Goal: Information Seeking & Learning: Understand process/instructions

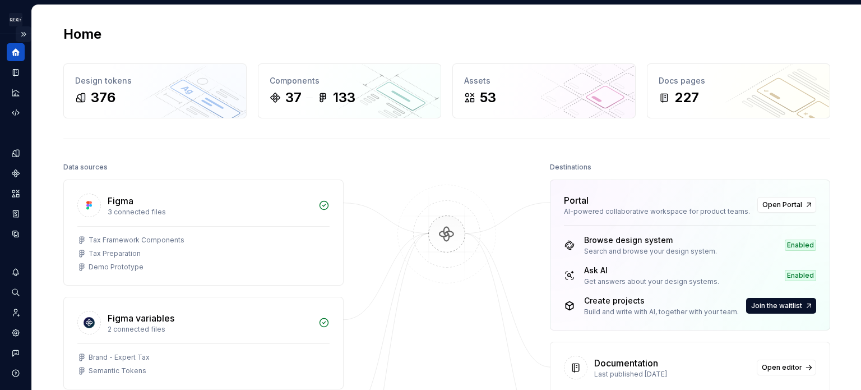
click at [16, 33] on button "Expand sidebar" at bounding box center [24, 34] width 16 height 16
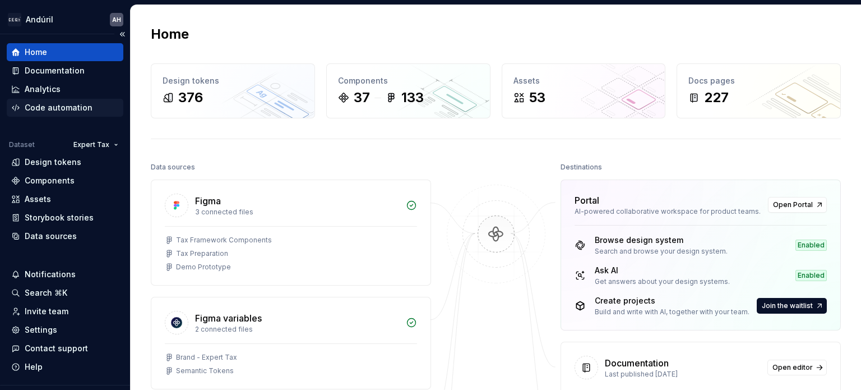
scroll to position [25, 0]
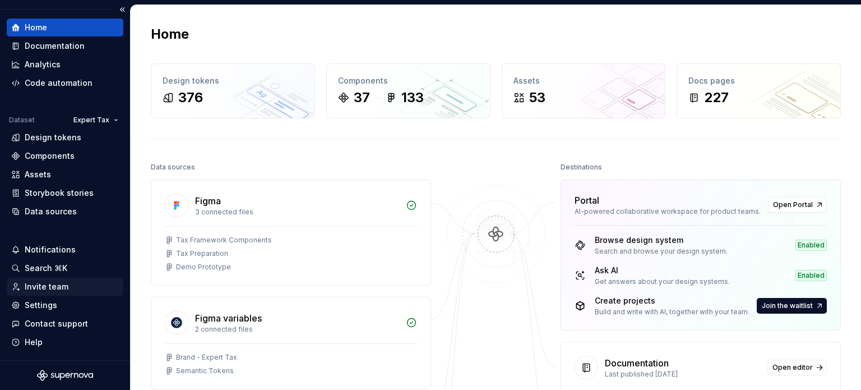
click at [54, 288] on div "Invite team" at bounding box center [47, 286] width 44 height 11
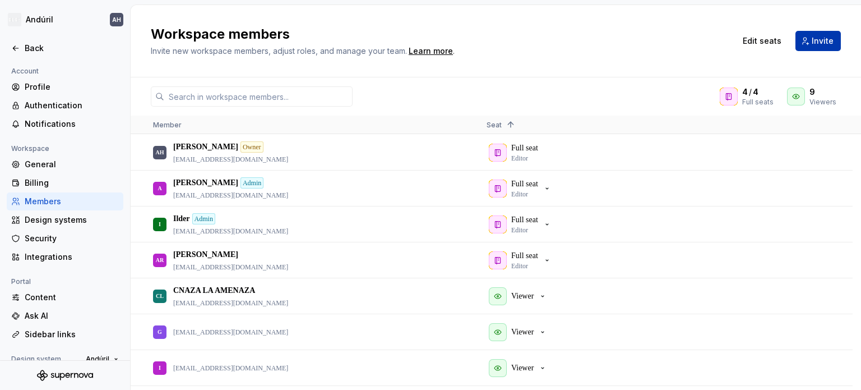
click at [819, 45] on span "Invite" at bounding box center [823, 40] width 22 height 11
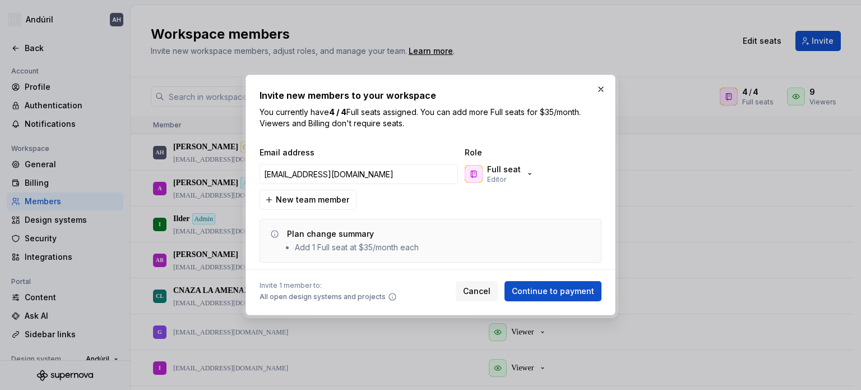
type input "[EMAIL_ADDRESS][DOMAIN_NAME]"
click at [498, 172] on p "Full seat" at bounding box center [504, 169] width 34 height 11
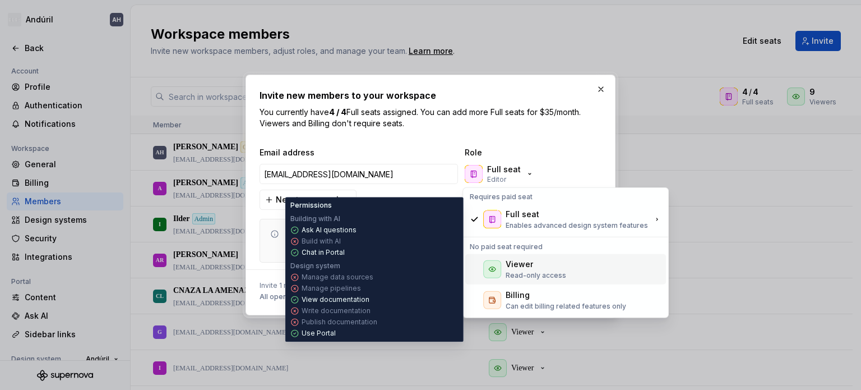
click at [511, 268] on div "Viewer" at bounding box center [519, 264] width 27 height 11
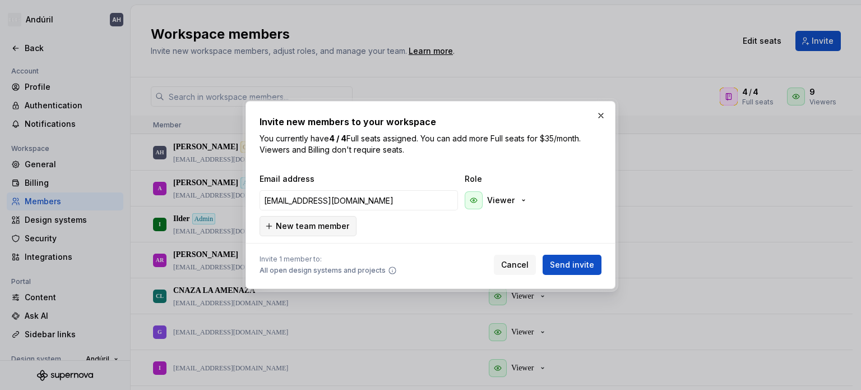
click at [324, 230] on span "New team member" at bounding box center [312, 225] width 73 height 11
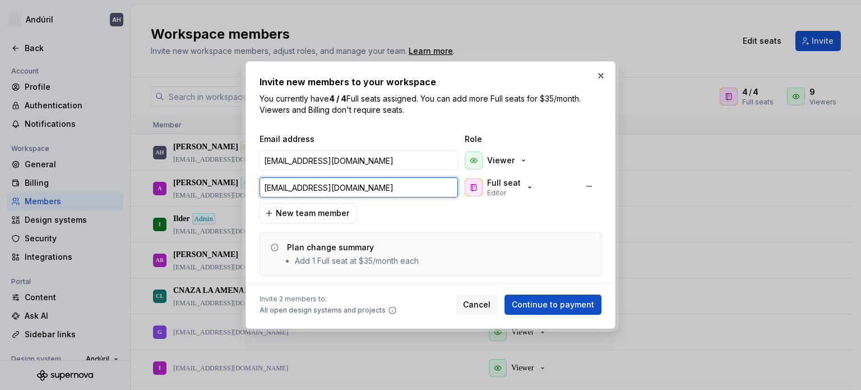
type input "gmarrero@cegsoft.com"
click at [486, 190] on div "Full seat Editor" at bounding box center [500, 187] width 70 height 20
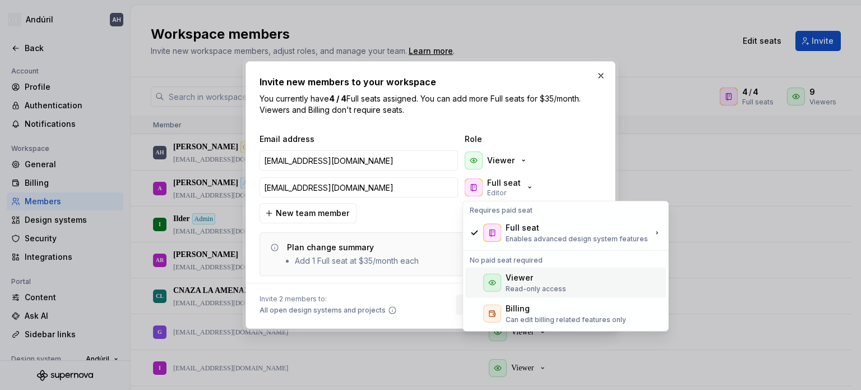
click at [520, 294] on div "Viewer Read-only access" at bounding box center [565, 283] width 201 height 30
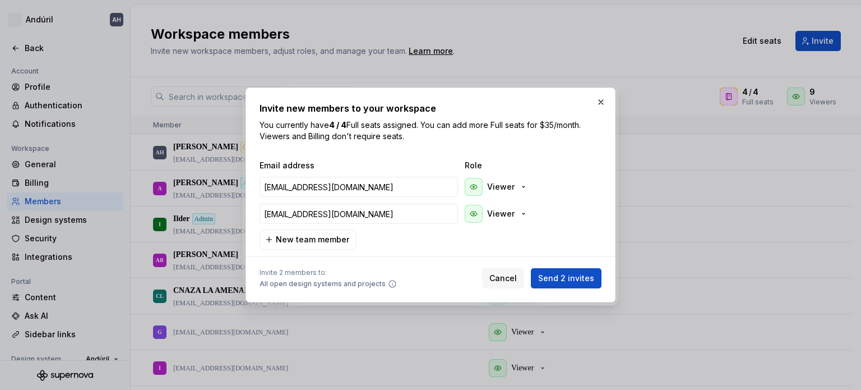
click at [381, 242] on div "Email address Role dmiranda@cegsoft.com Viewer gmarrero@cegsoft.com Viewer New …" at bounding box center [431, 205] width 342 height 90
click at [574, 282] on span "Send 2 invites" at bounding box center [566, 278] width 56 height 11
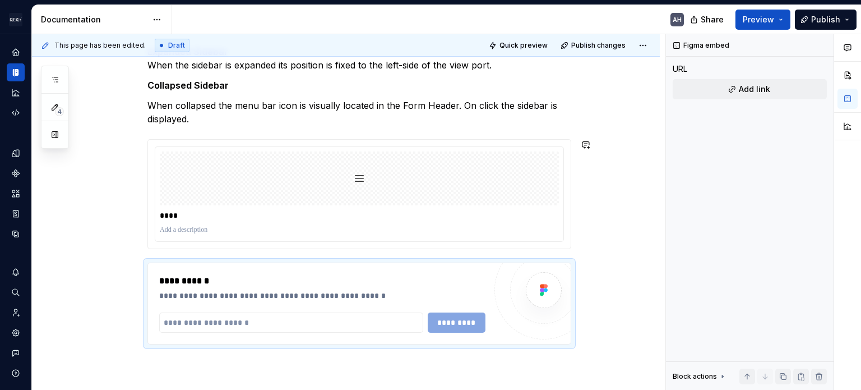
scroll to position [177, 0]
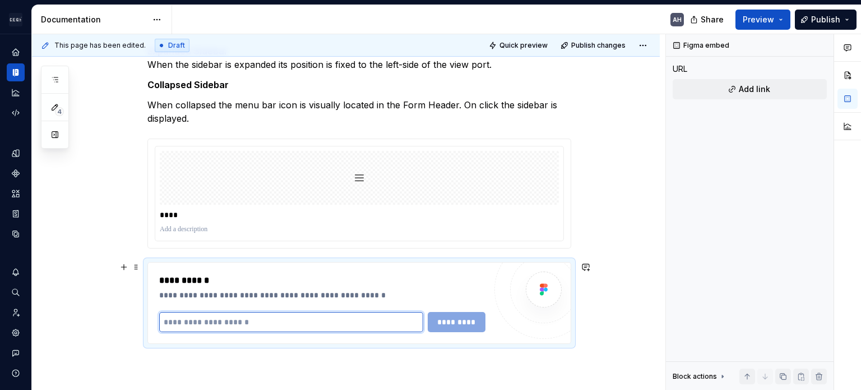
type textarea "*"
click at [245, 312] on input "text" at bounding box center [291, 322] width 264 height 20
paste input "**********"
type input "**********"
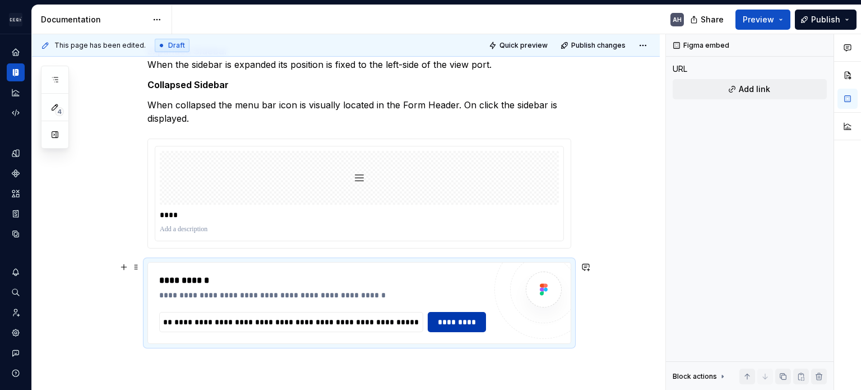
click at [446, 326] on span "*********" at bounding box center [457, 321] width 44 height 11
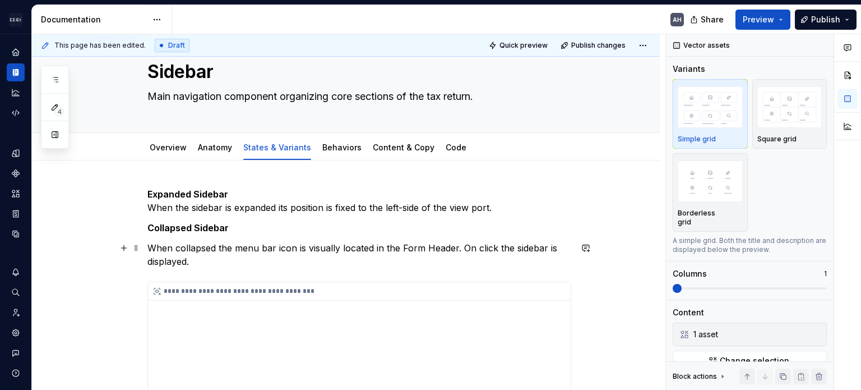
scroll to position [0, 0]
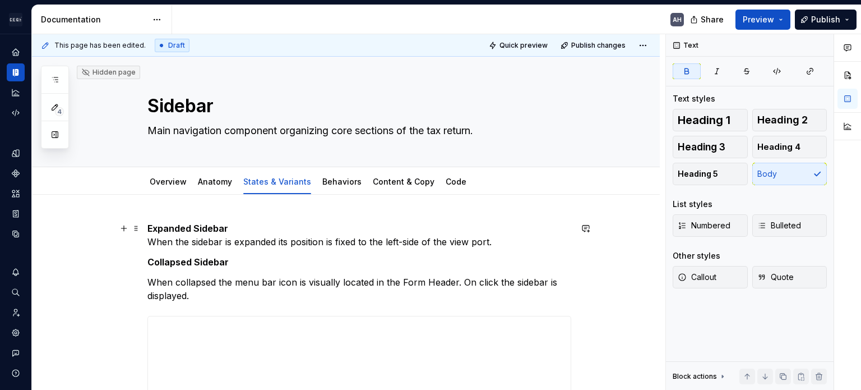
click at [233, 227] on p "Expanded Sidebar When the sidebar is expanded its position is fixed to the left…" at bounding box center [359, 235] width 424 height 27
click at [237, 260] on p "Collapsed Sidebar" at bounding box center [359, 261] width 424 height 13
click at [236, 230] on p "Expanded Sidebar When the sidebar is expanded its position is fixed to the left…" at bounding box center [359, 235] width 424 height 27
click at [330, 183] on link "Behaviors" at bounding box center [341, 182] width 39 height 10
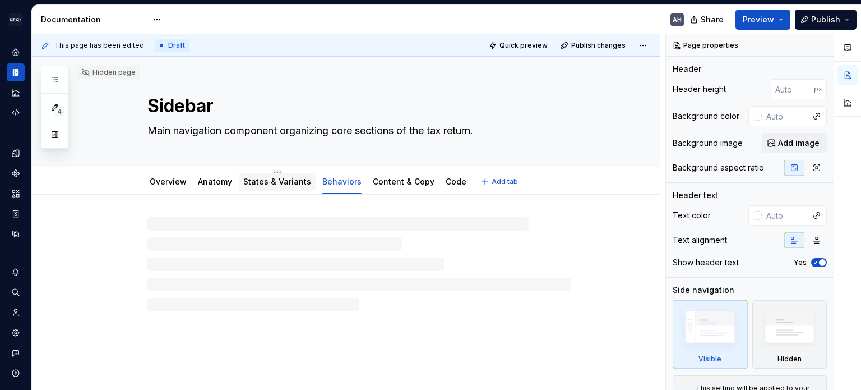
click at [277, 183] on link "States & Variants" at bounding box center [277, 182] width 68 height 10
type textarea "*"
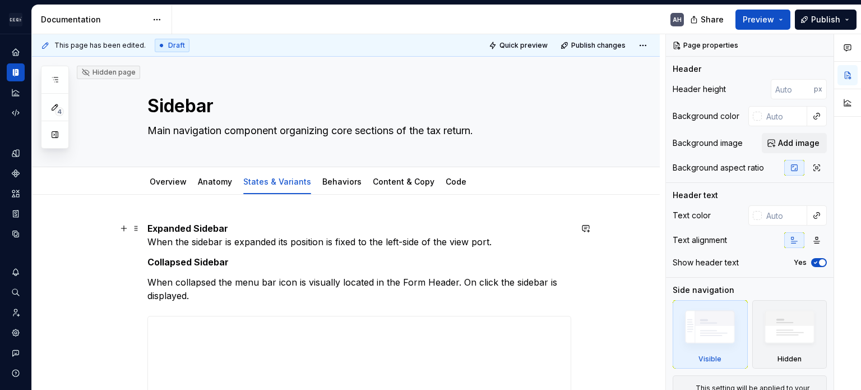
click at [148, 230] on strong "Expanded Sidebar" at bounding box center [187, 228] width 81 height 11
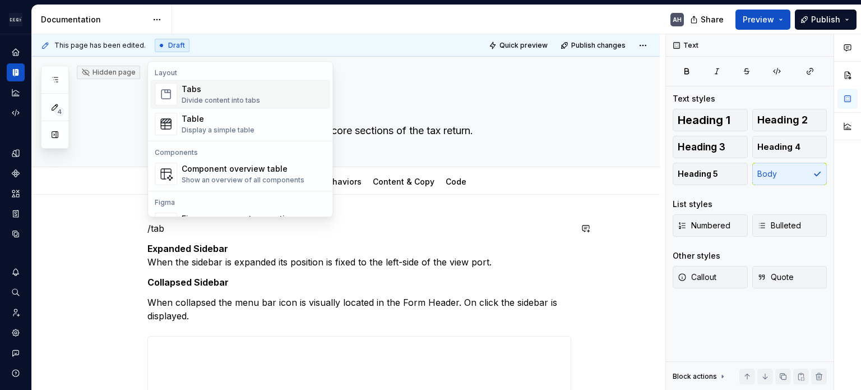
click at [202, 87] on div "Tabs" at bounding box center [221, 89] width 79 height 11
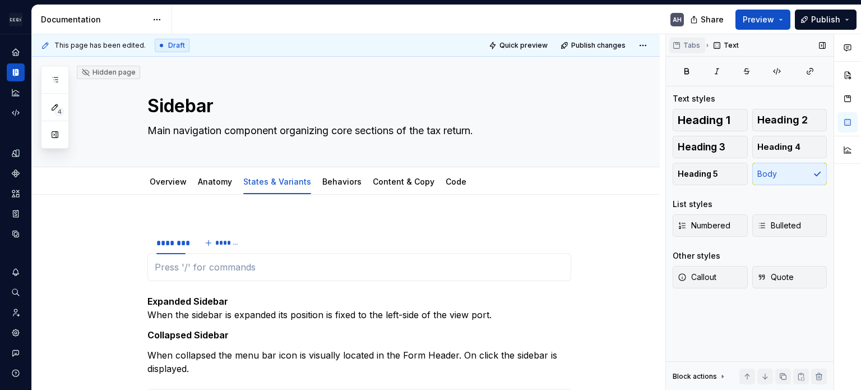
click at [681, 44] on button "Tabs" at bounding box center [688, 46] width 36 height 16
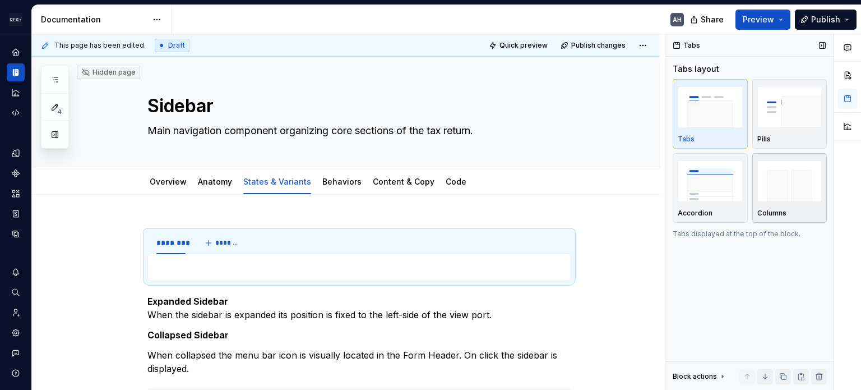
click at [767, 203] on div "button" at bounding box center [790, 181] width 65 height 46
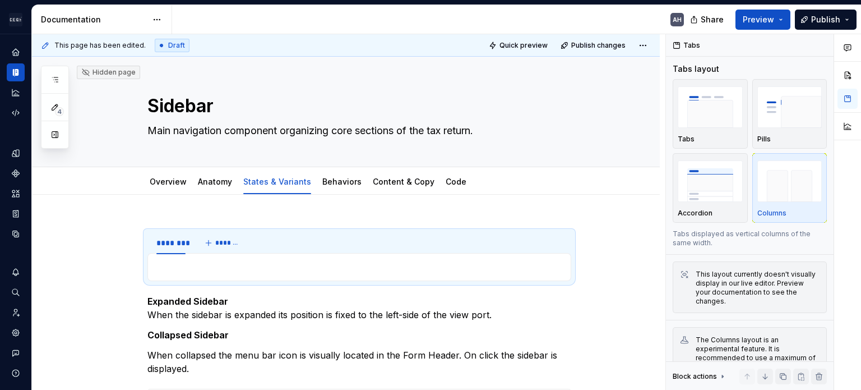
type textarea "*"
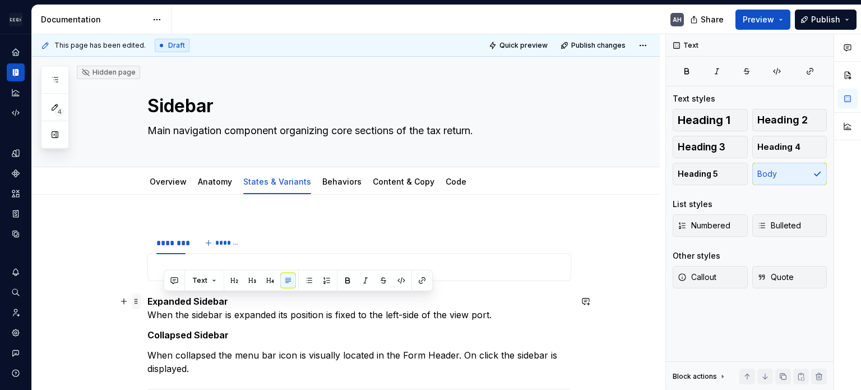
drag, startPoint x: 473, startPoint y: 313, endPoint x: 140, endPoint y: 298, distance: 333.5
click at [162, 305] on strong "Expanded Sidebar" at bounding box center [187, 301] width 81 height 11
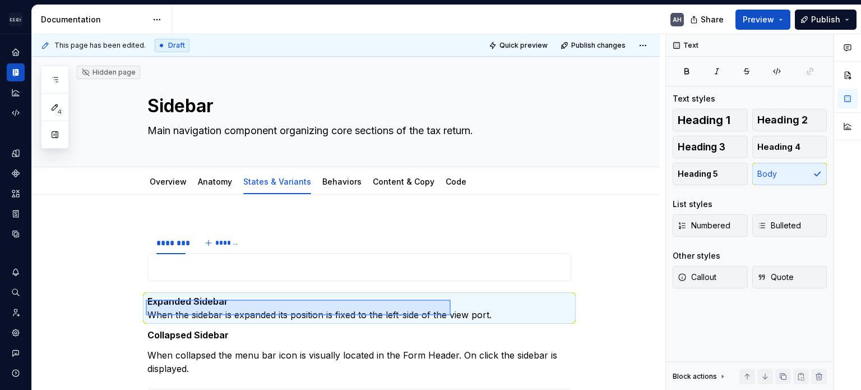
drag, startPoint x: 189, startPoint y: 302, endPoint x: 458, endPoint y: 315, distance: 269.5
click at [458, 315] on div "**********" at bounding box center [349, 212] width 634 height 356
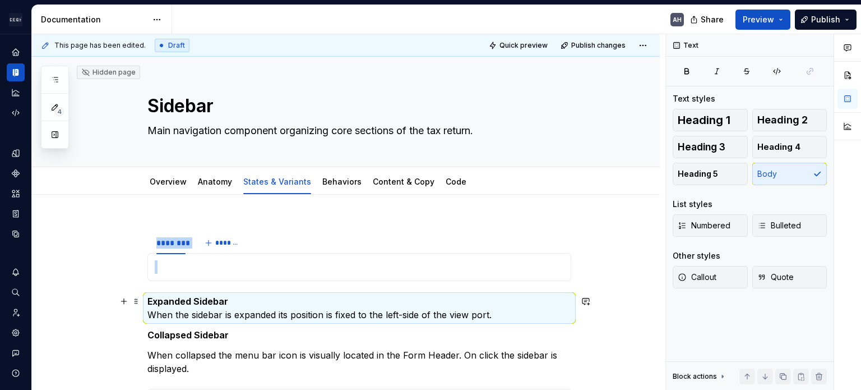
click at [494, 316] on p "Expanded Sidebar When the sidebar is expanded its position is fixed to the left…" at bounding box center [359, 307] width 424 height 27
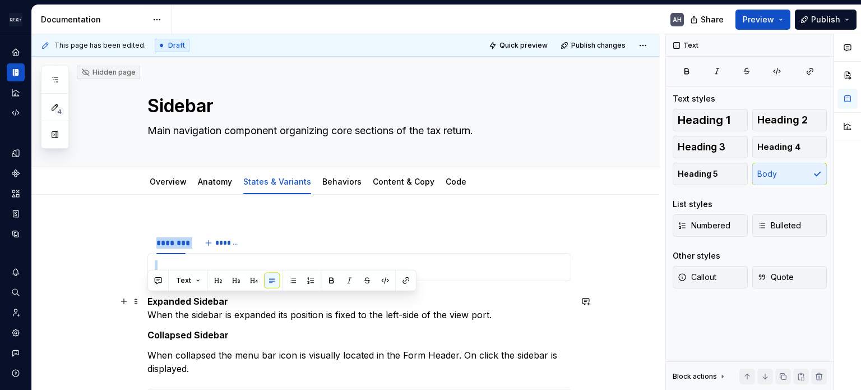
drag, startPoint x: 377, startPoint y: 318, endPoint x: 146, endPoint y: 302, distance: 231.6
copy p "Expanded Sidebar When the sidebar is expanded its position is fixed to the left…"
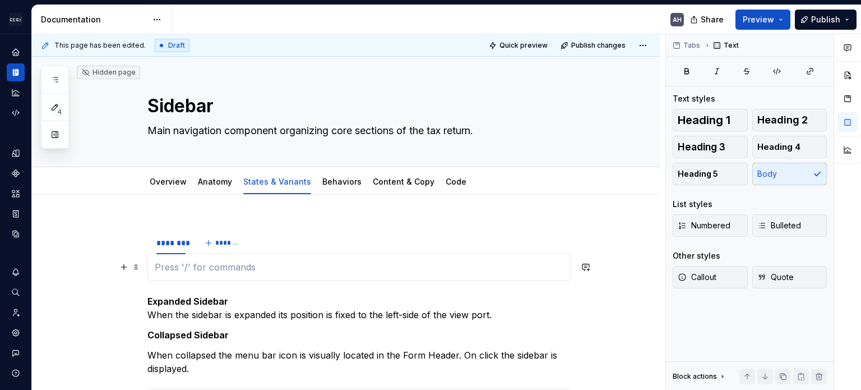
click at [182, 265] on p at bounding box center [359, 266] width 409 height 13
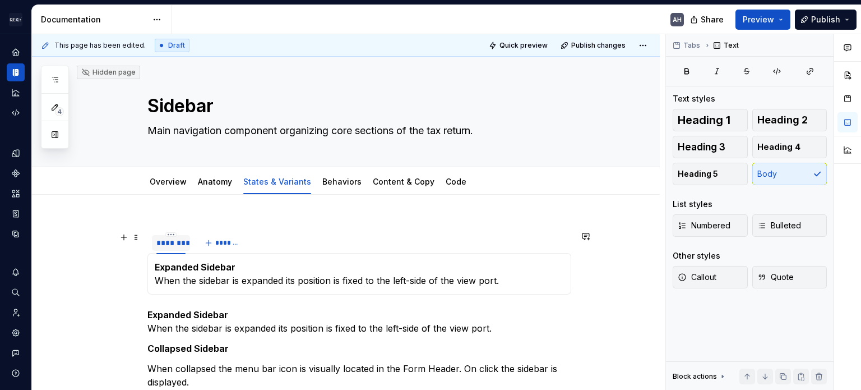
click at [174, 250] on div "********" at bounding box center [171, 243] width 38 height 16
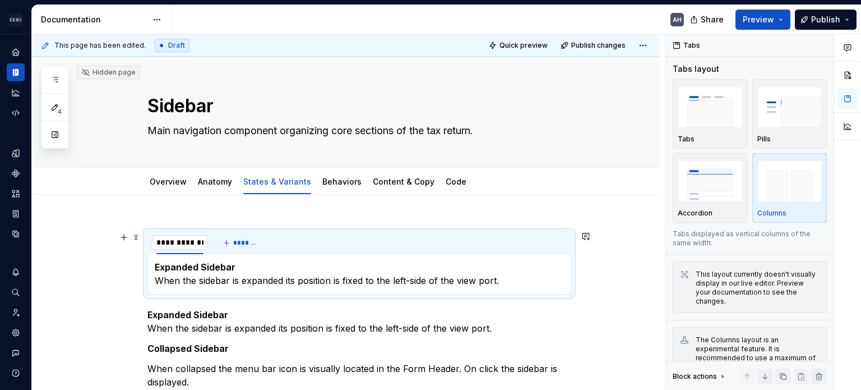
type input "**********"
click at [252, 241] on span "*******" at bounding box center [257, 242] width 25 height 9
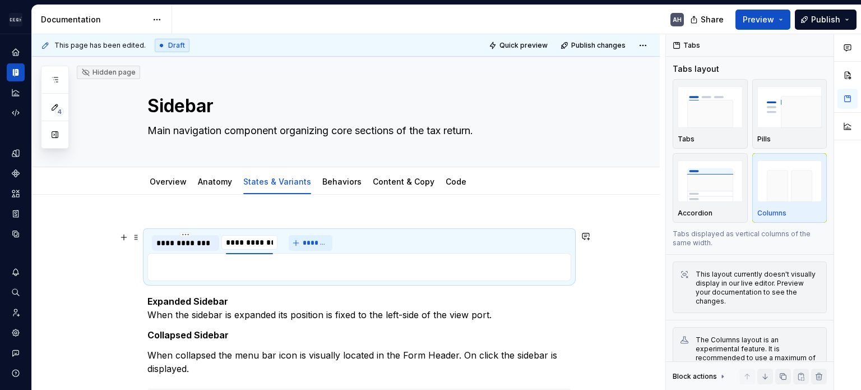
type input "**********"
click at [252, 241] on div "**********" at bounding box center [255, 242] width 58 height 11
click at [274, 239] on input "**********" at bounding box center [255, 242] width 67 height 20
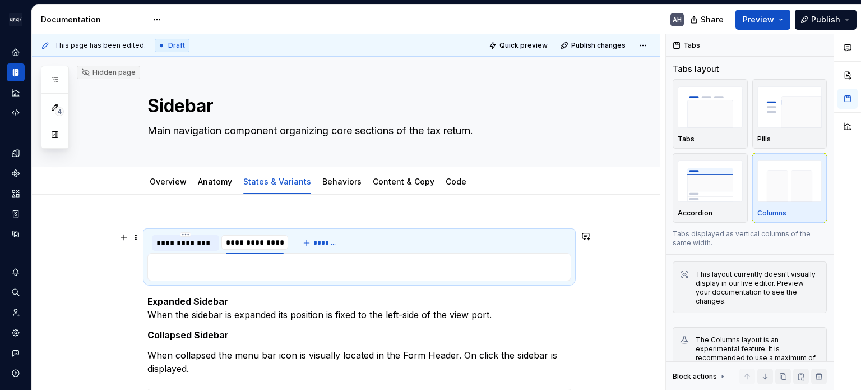
type input "*********"
click at [174, 246] on div "**********" at bounding box center [185, 242] width 58 height 11
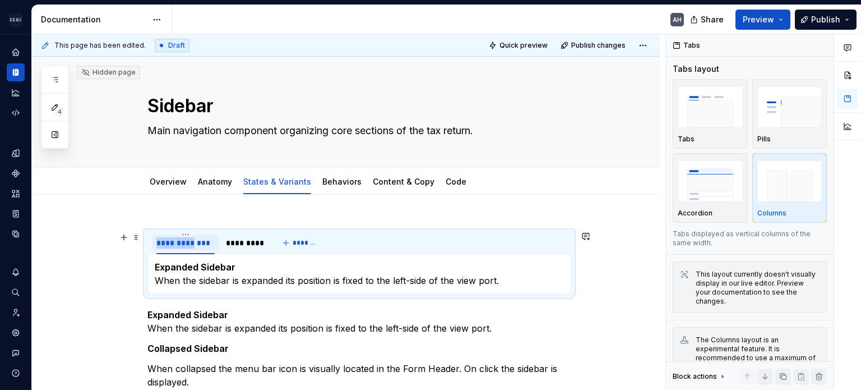
click at [174, 246] on div "**********" at bounding box center [185, 242] width 58 height 11
click at [204, 245] on input "**********" at bounding box center [185, 242] width 67 height 20
type input "********"
click at [225, 244] on div "*********" at bounding box center [224, 242] width 38 height 11
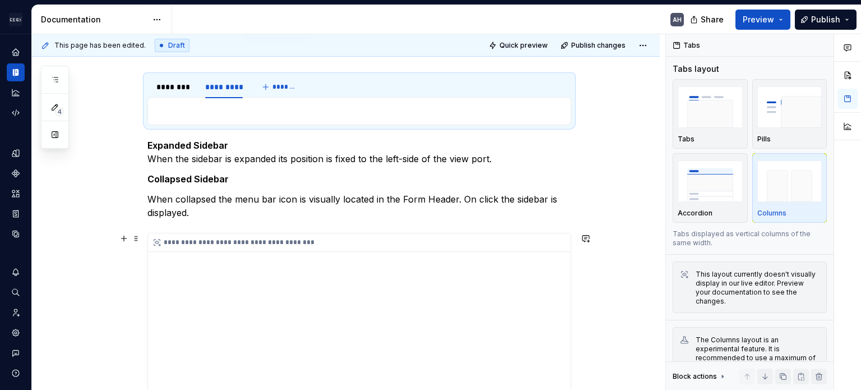
scroll to position [168, 0]
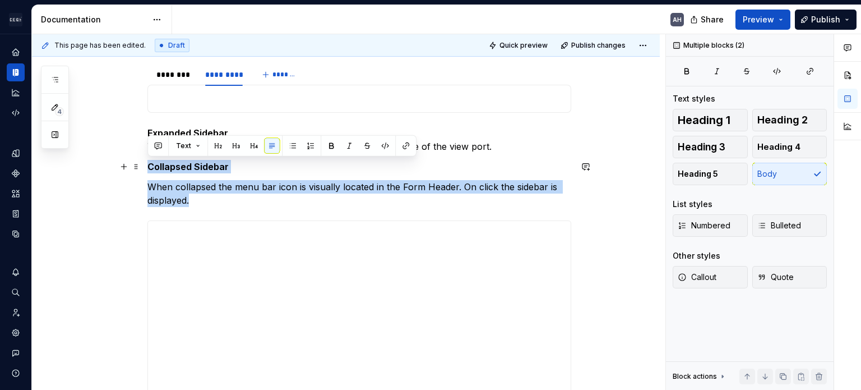
drag, startPoint x: 163, startPoint y: 177, endPoint x: 149, endPoint y: 164, distance: 18.7
click at [149, 164] on div "**********" at bounding box center [359, 311] width 424 height 517
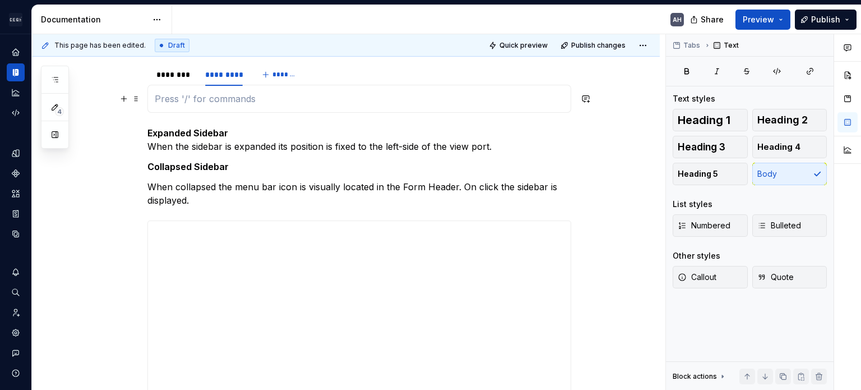
click at [186, 102] on p at bounding box center [359, 98] width 409 height 13
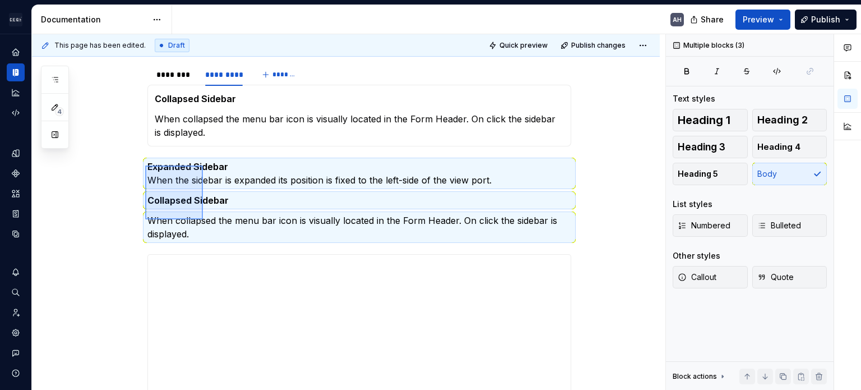
drag, startPoint x: 153, startPoint y: 170, endPoint x: 203, endPoint y: 220, distance: 70.2
click at [203, 220] on div "**********" at bounding box center [349, 212] width 634 height 356
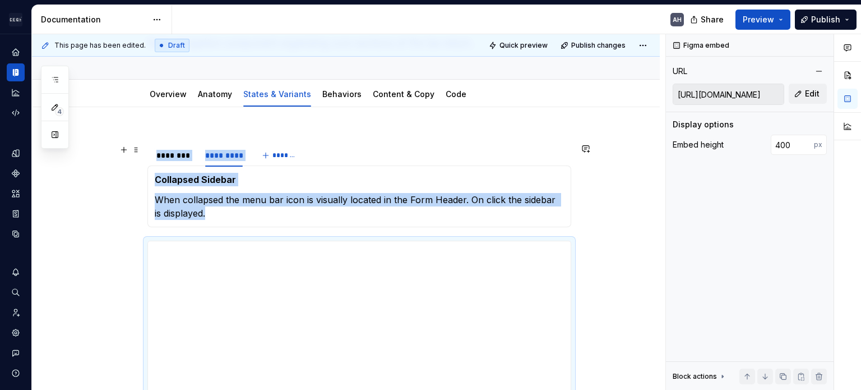
scroll to position [0, 0]
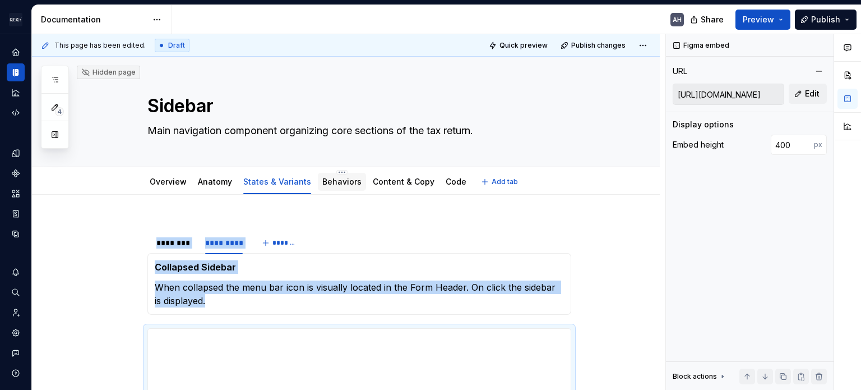
click at [322, 188] on div "Behaviors" at bounding box center [341, 181] width 39 height 13
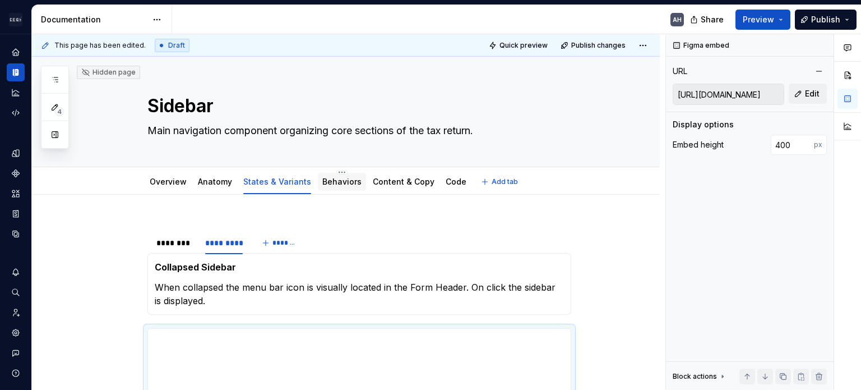
click at [324, 188] on div "Behaviors" at bounding box center [342, 182] width 48 height 18
click at [334, 183] on link "Behaviors" at bounding box center [341, 182] width 39 height 10
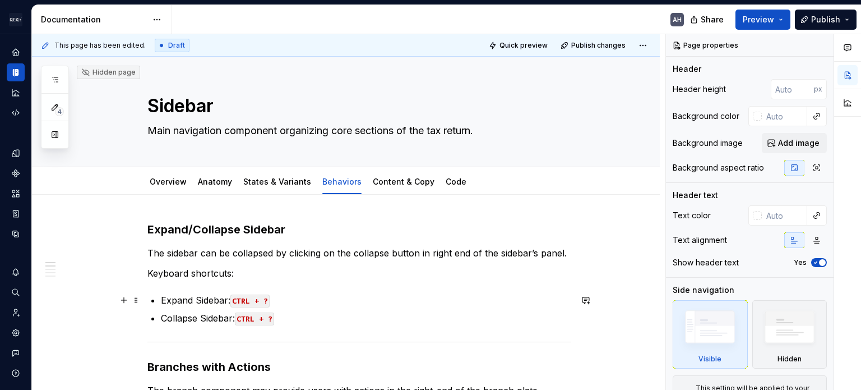
type textarea "*"
click at [195, 253] on p "The sidebar can be collapsed by clicking on the collapse button in right end of…" at bounding box center [359, 252] width 424 height 13
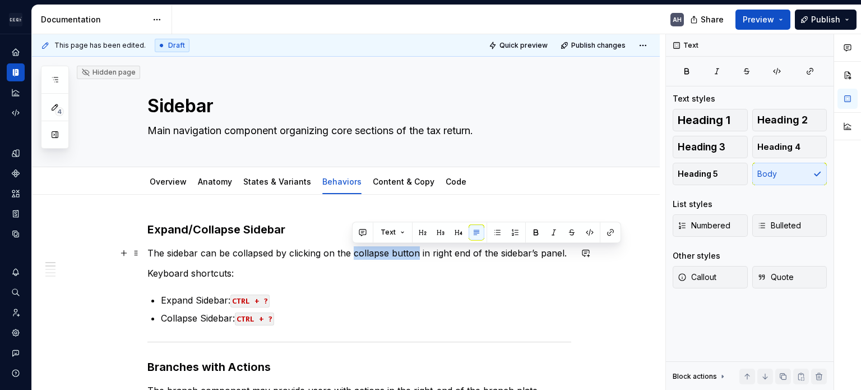
drag, startPoint x: 417, startPoint y: 253, endPoint x: 352, endPoint y: 249, distance: 65.8
click at [352, 249] on p "The sidebar can be collapsed by clicking on the collapse button in right end of…" at bounding box center [359, 252] width 424 height 13
click at [440, 259] on p "The sidebar can be collapsed by clicking on the collapse button in right end of…" at bounding box center [359, 252] width 424 height 13
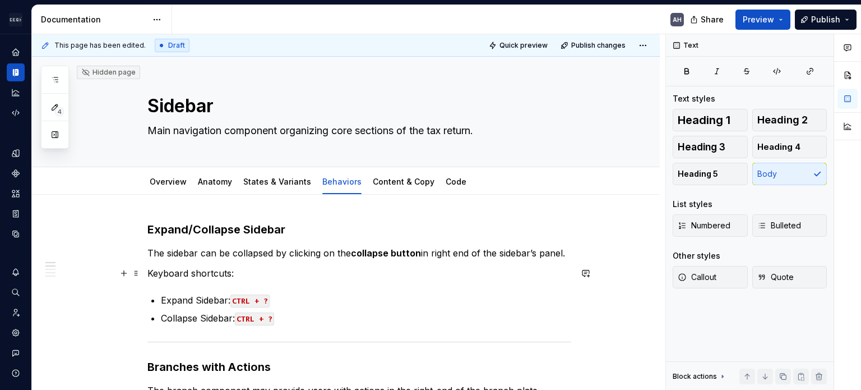
click at [274, 271] on p "Keyboard shortcuts:" at bounding box center [359, 272] width 424 height 13
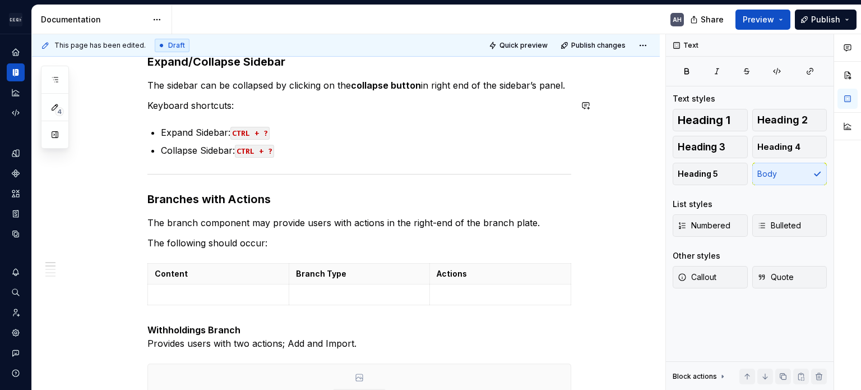
scroll to position [168, 0]
click at [229, 202] on h3 "Branches with Actions" at bounding box center [359, 199] width 424 height 16
click at [271, 241] on p "The following should occur:" at bounding box center [359, 242] width 424 height 13
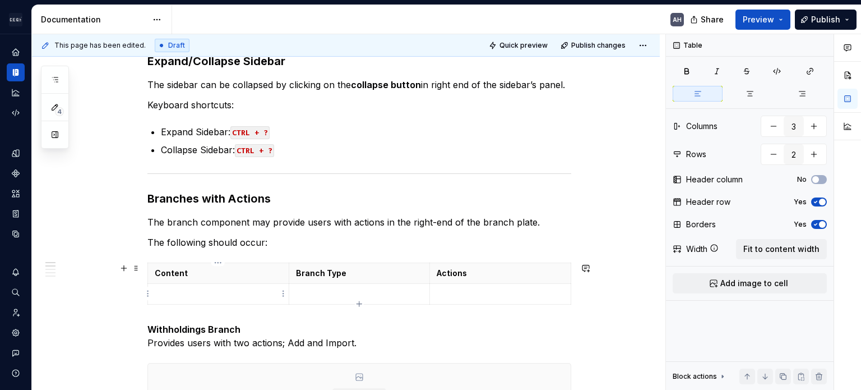
click at [204, 291] on p at bounding box center [218, 293] width 127 height 11
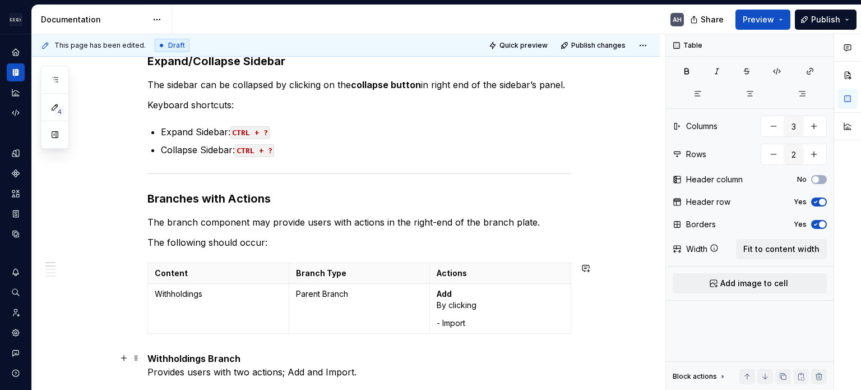
type textarea "*"
click at [359, 298] on p "Parent Branch" at bounding box center [359, 293] width 127 height 11
click at [357, 330] on icon "button" at bounding box center [359, 333] width 9 height 9
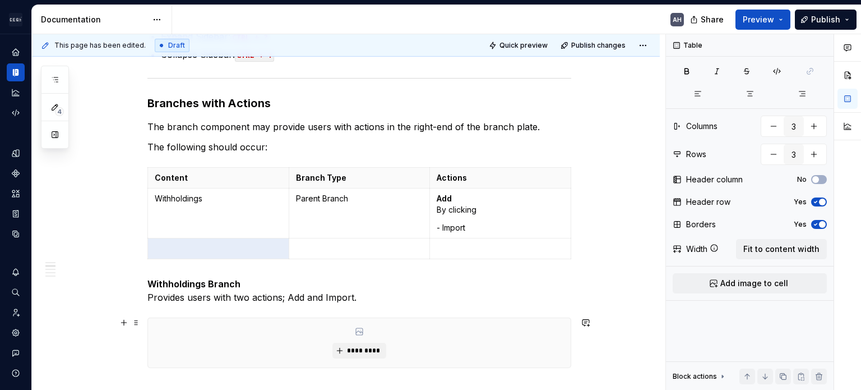
scroll to position [280, 0]
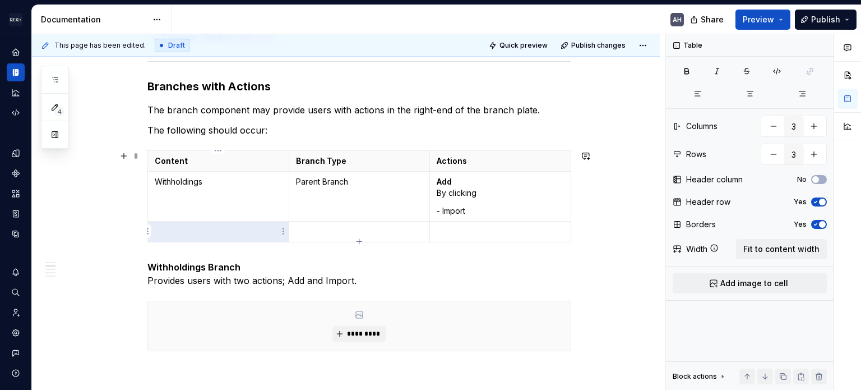
click at [187, 233] on p at bounding box center [218, 231] width 127 height 11
click at [371, 230] on p "Parent Branch" at bounding box center [359, 231] width 127 height 11
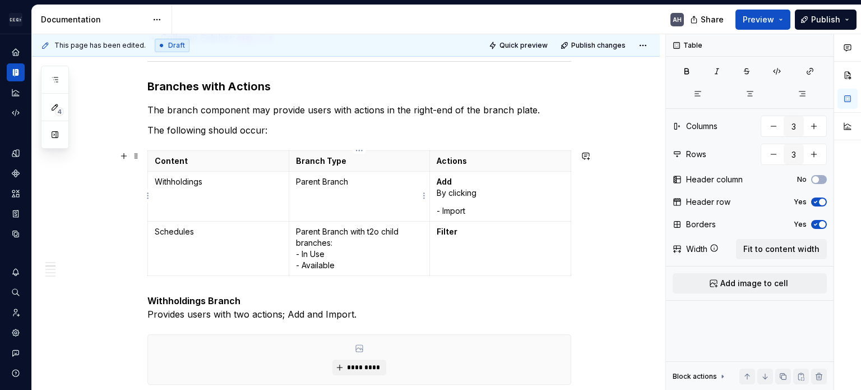
click at [355, 179] on p "Parent Branch" at bounding box center [359, 181] width 127 height 11
click at [514, 206] on p "- Import" at bounding box center [500, 210] width 127 height 11
click at [362, 199] on p "Parent Branch with multiple child branches per each Withholding List" at bounding box center [359, 193] width 127 height 34
click at [337, 162] on p "Branch Type" at bounding box center [359, 160] width 127 height 11
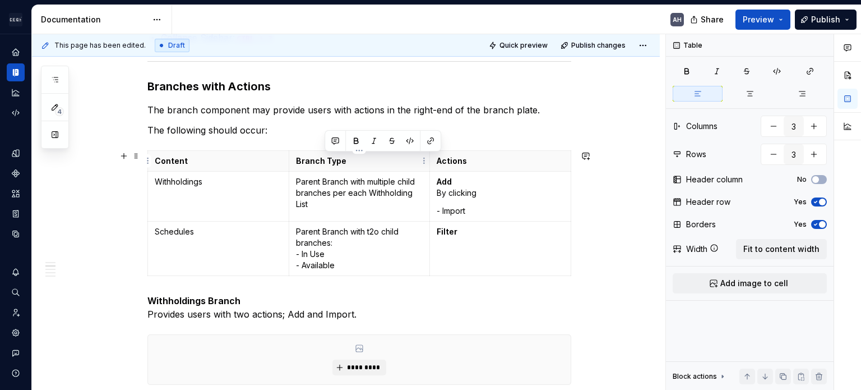
click at [337, 162] on p "Branch Type" at bounding box center [359, 160] width 127 height 11
click at [312, 160] on p "Branch Type" at bounding box center [359, 160] width 127 height 11
click at [344, 161] on p "Branch Type" at bounding box center [359, 160] width 127 height 11
drag, startPoint x: 349, startPoint y: 161, endPoint x: 292, endPoint y: 159, distance: 56.7
click at [292, 159] on th "Branch Type" at bounding box center [359, 161] width 141 height 21
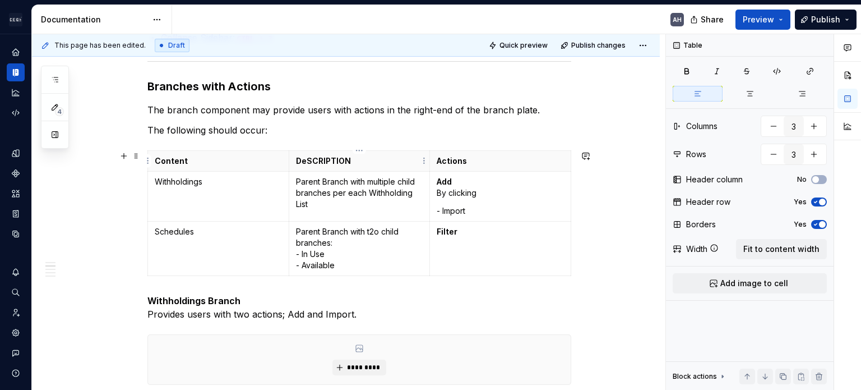
click at [328, 164] on p "DeSCRIPTION" at bounding box center [359, 160] width 127 height 11
click at [174, 161] on p "Content" at bounding box center [218, 160] width 127 height 11
click at [174, 161] on p "Branch" at bounding box center [218, 160] width 127 height 11
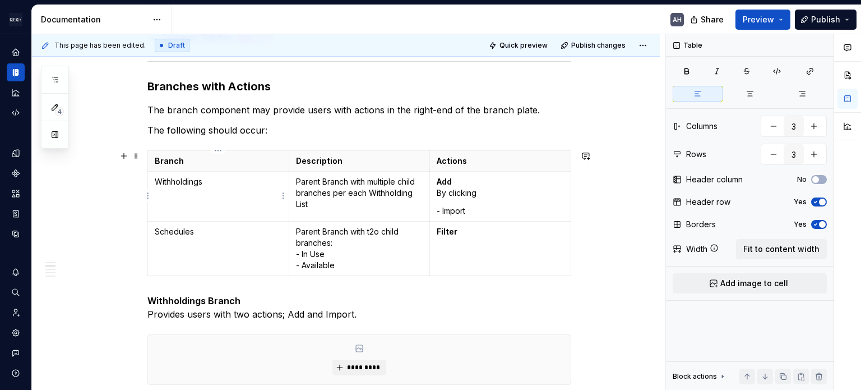
click at [204, 178] on p "Withholdings" at bounding box center [218, 181] width 127 height 11
click at [363, 206] on p "Parent Branch with multiple child branches per each Withholding List" at bounding box center [359, 193] width 127 height 34
click at [166, 160] on p "Branch" at bounding box center [218, 160] width 127 height 11
click at [328, 162] on p "Description" at bounding box center [359, 160] width 127 height 11
click at [169, 188] on td "Withholdings" at bounding box center [218, 197] width 141 height 50
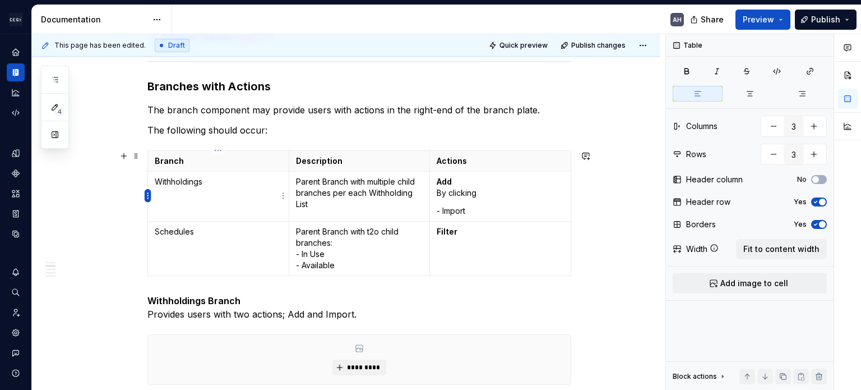
click at [146, 195] on html "Andúril AH Dataset Expert Tax Documentation AH Share Preview Publish 4 Pages Ad…" at bounding box center [430, 195] width 861 height 390
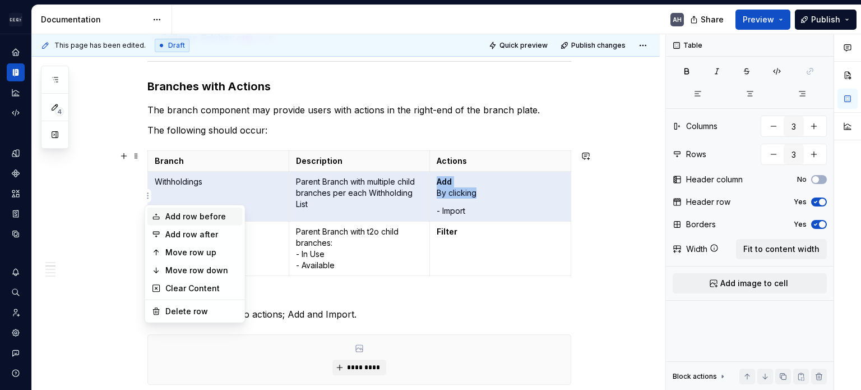
click at [186, 215] on div "Add row before" at bounding box center [201, 216] width 73 height 11
type input "4"
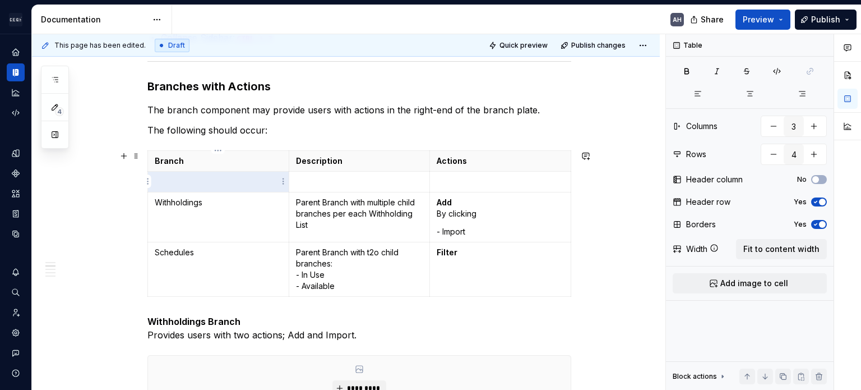
click at [177, 182] on p at bounding box center [218, 181] width 127 height 11
click at [360, 206] on p "Parent Branch with multiple child branches per each Withholding List" at bounding box center [359, 214] width 127 height 34
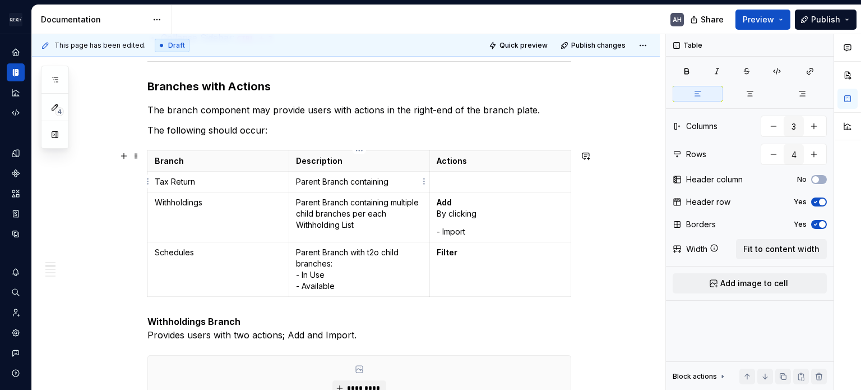
click at [396, 183] on p "Parent Branch containing" at bounding box center [359, 181] width 127 height 11
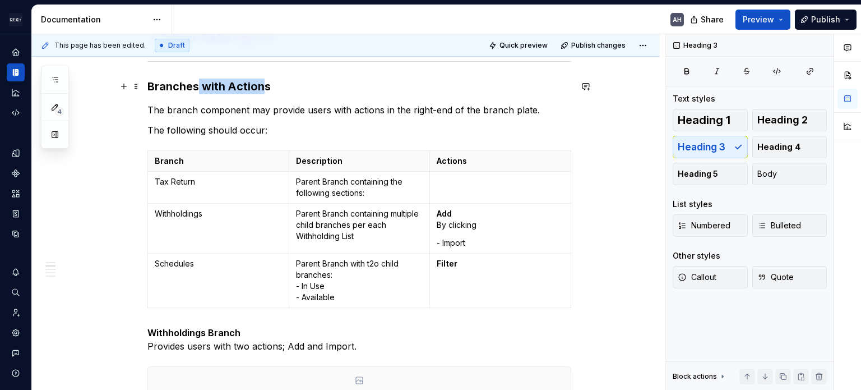
scroll to position [273, 0]
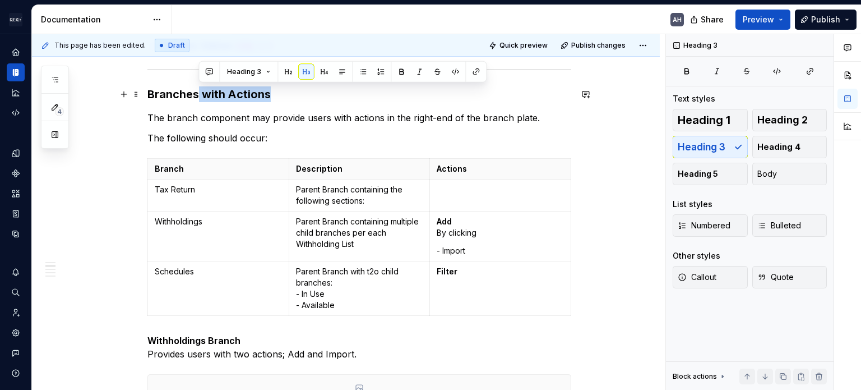
drag, startPoint x: 219, startPoint y: 87, endPoint x: 311, endPoint y: 91, distance: 92.1
click at [311, 91] on h3 "Branches with Actions" at bounding box center [359, 94] width 424 height 16
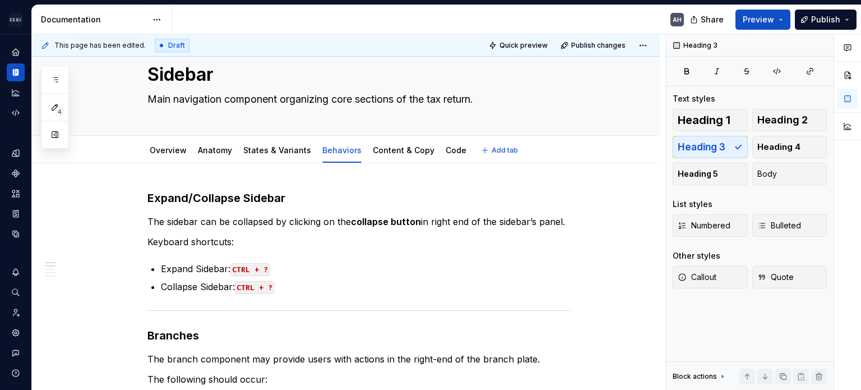
scroll to position [31, 0]
click at [150, 336] on h3 "Branches" at bounding box center [359, 336] width 424 height 16
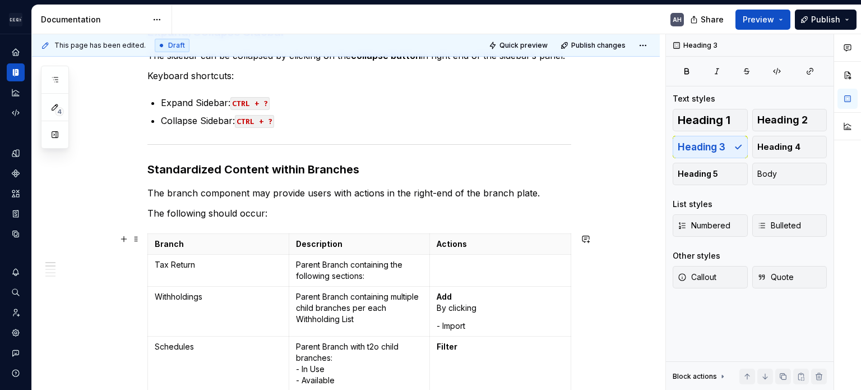
scroll to position [198, 0]
click at [290, 162] on h3 "Standardized Content within Branches" at bounding box center [359, 169] width 424 height 16
click at [382, 273] on p "Parent Branch containing the following sections:" at bounding box center [359, 270] width 127 height 22
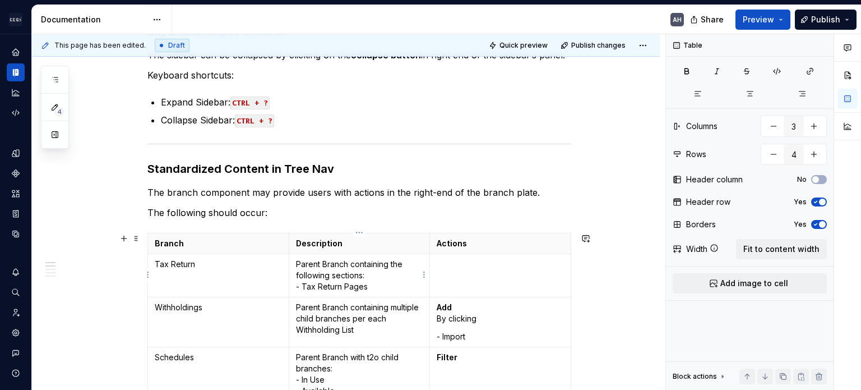
click at [300, 282] on p "Parent Branch containing the following sections: - Tax Return Pages" at bounding box center [359, 276] width 127 height 34
click at [385, 287] on p "Parent Branch containing the following sections: - Tax Return Pages" at bounding box center [359, 276] width 127 height 34
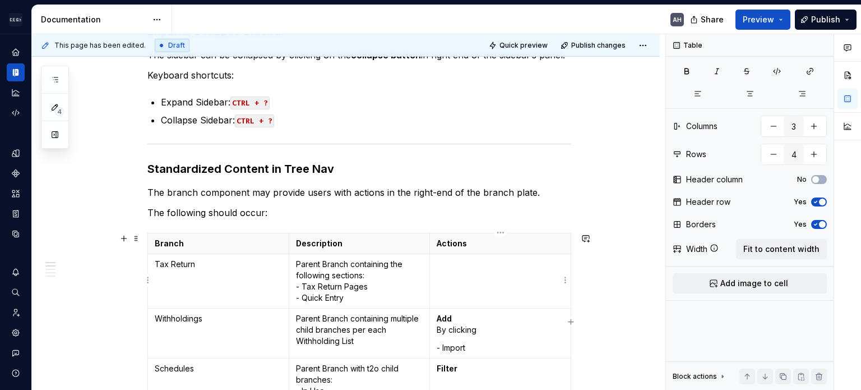
click at [489, 275] on td at bounding box center [500, 281] width 141 height 54
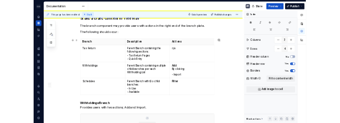
scroll to position [310, 0]
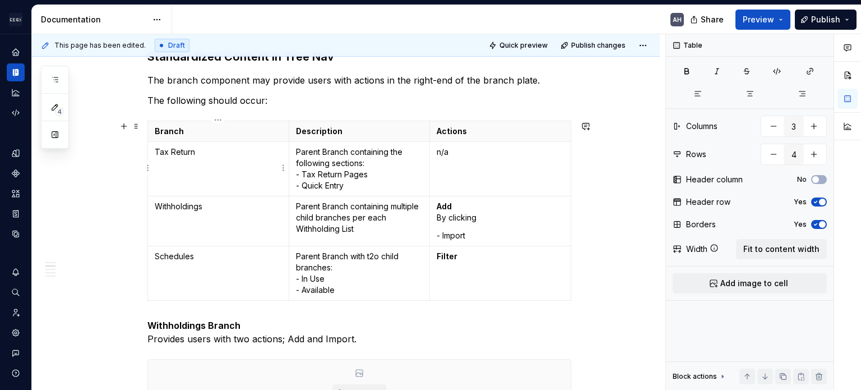
click at [195, 162] on td "Tax Return" at bounding box center [218, 169] width 141 height 54
click at [821, 178] on button "No" at bounding box center [819, 179] width 16 height 9
click at [380, 213] on p "Parent Branch containing multiple child branches per each Withholding List" at bounding box center [359, 218] width 127 height 34
click at [384, 208] on p "Parent Branch containing multiple child branches per each Withholding List" at bounding box center [359, 218] width 127 height 34
click at [381, 221] on p "Parent Branch containing multiple child branches per each Withholding List" at bounding box center [359, 218] width 127 height 34
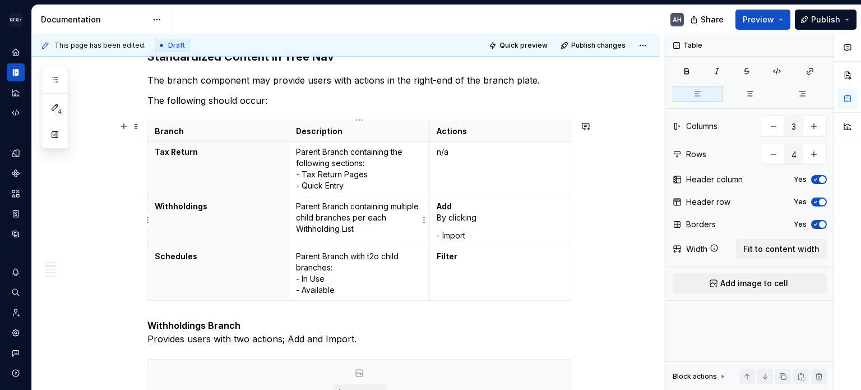
click at [348, 215] on p "Parent Branch containing multiple child branches per each Withholding List" at bounding box center [359, 218] width 127 height 34
click at [399, 205] on p "Parent Branch containing multiple child branches per each Withholding List" at bounding box center [359, 218] width 127 height 34
click at [374, 226] on p "Parent Branch containing multiple child branches per each Withholding List" at bounding box center [359, 218] width 127 height 34
click at [352, 229] on p "Parent Branch containing multiple child branches per each Withholding List" at bounding box center [359, 218] width 127 height 34
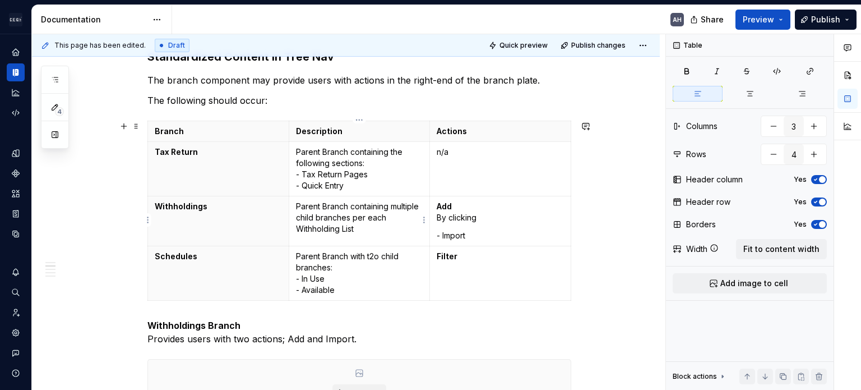
click at [352, 229] on p "Parent Branch containing multiple child branches per each Withholding List" at bounding box center [359, 218] width 127 height 34
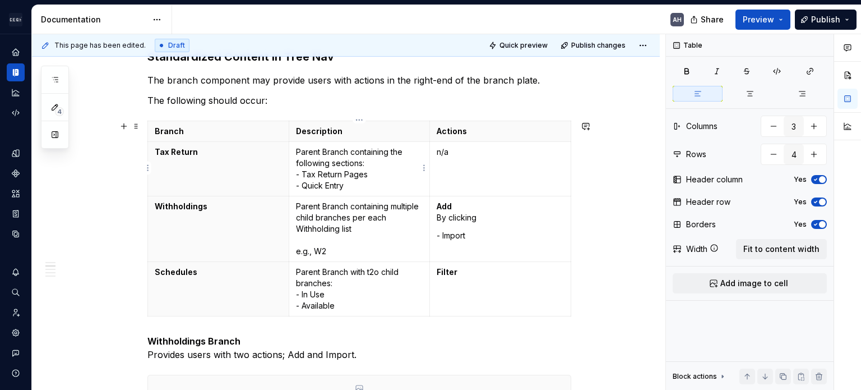
click at [370, 170] on p "Parent Branch containing the following sections: - Tax Return Pages - Quick Ent…" at bounding box center [359, 168] width 127 height 45
click at [370, 160] on p "Parent Branch containing the following sections: - Tax Return Pages - Quick Ent…" at bounding box center [359, 168] width 127 height 45
click at [367, 168] on p "Parent Branch containing the following sections: - Tax Return Pages - Quick Ent…" at bounding box center [359, 168] width 127 height 45
click at [299, 172] on p "Parent Branch containing the following sections: - Tax Return Pages - Quick Ent…" at bounding box center [359, 168] width 127 height 45
drag, startPoint x: 302, startPoint y: 173, endPoint x: 394, endPoint y: 172, distance: 92.0
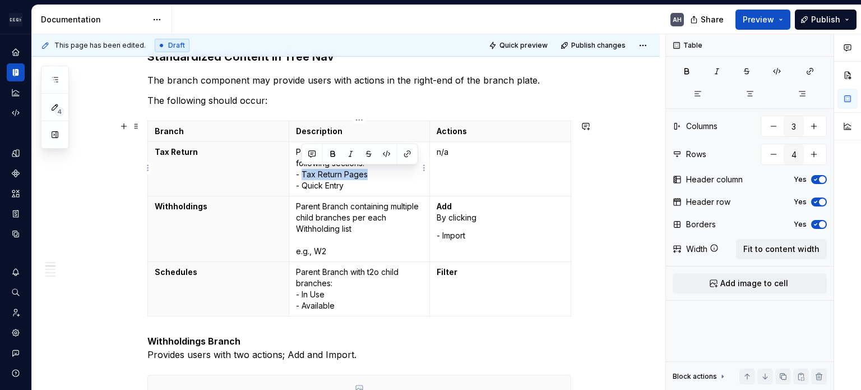
click at [394, 172] on p "Parent Branch containing the following sections: - Tax Return Pages - Quick Ent…" at bounding box center [359, 168] width 127 height 45
click at [363, 181] on p "Parent Branch containing the following sections: - Tax Return Pages - Quick Ent…" at bounding box center [359, 168] width 127 height 45
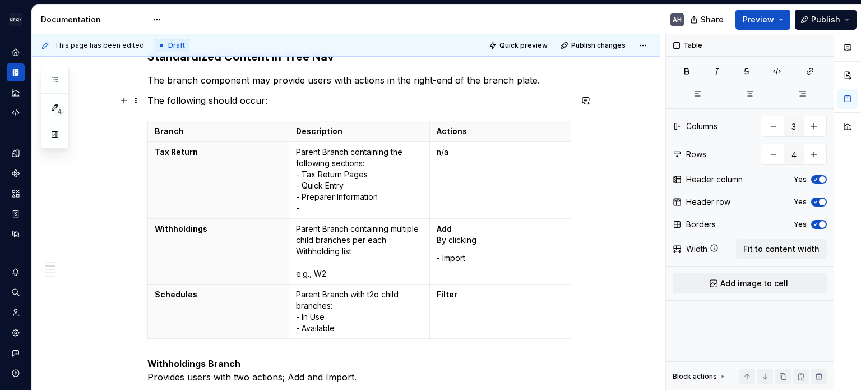
click at [249, 102] on p "The following should occur:" at bounding box center [359, 100] width 424 height 13
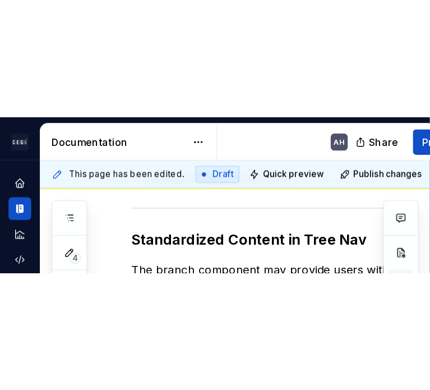
scroll to position [324, 0]
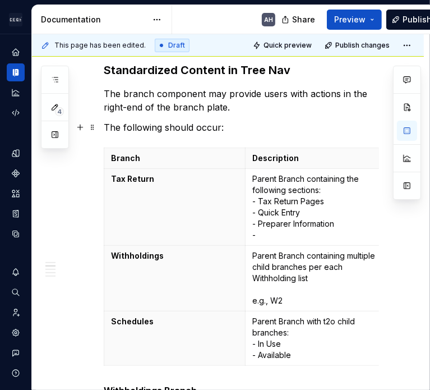
click at [233, 128] on p "The following should occur:" at bounding box center [241, 127] width 275 height 13
click at [182, 206] on th "Tax Return" at bounding box center [174, 207] width 141 height 77
click at [315, 210] on p "Parent Branch containing the following sections: - Tax Return Pages - Quick Ent…" at bounding box center [315, 206] width 127 height 67
click at [323, 190] on p "Parent Branch containing the following sections: - Tax Return Pages - Quick Ent…" at bounding box center [315, 206] width 127 height 67
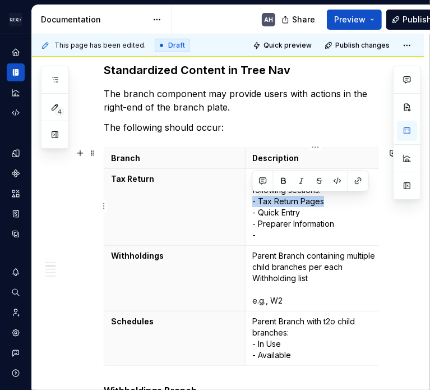
drag, startPoint x: 332, startPoint y: 199, endPoint x: 250, endPoint y: 199, distance: 82.4
click at [250, 199] on td "Parent Branch containing the following sections: - Tax Return Pages - Quick Ent…" at bounding box center [315, 207] width 141 height 77
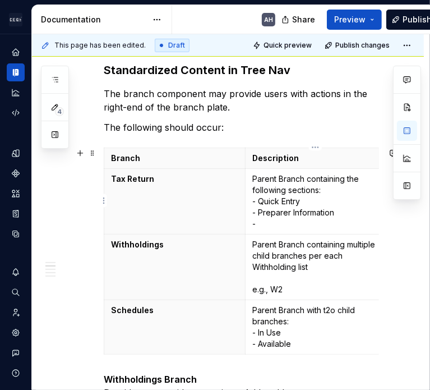
click at [321, 193] on p "Parent Branch containing the following sections: - Quick Entry - Preparer Infor…" at bounding box center [315, 201] width 127 height 56
click at [316, 201] on p "Parent Branch containing the following sections: - Quick Entry - Preparer Infor…" at bounding box center [315, 201] width 127 height 56
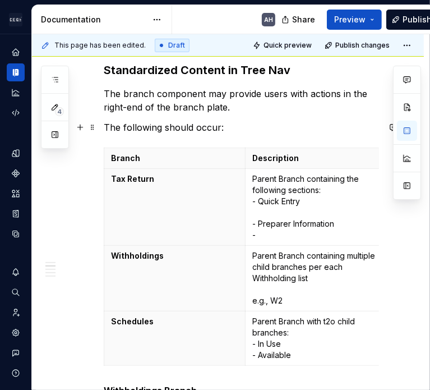
click at [275, 127] on p "The following should occur:" at bounding box center [241, 127] width 275 height 13
click at [237, 107] on p "The branch component may provide users with actions in the right-end of the bra…" at bounding box center [241, 100] width 275 height 27
click at [239, 123] on p "The following should occur:" at bounding box center [241, 127] width 275 height 13
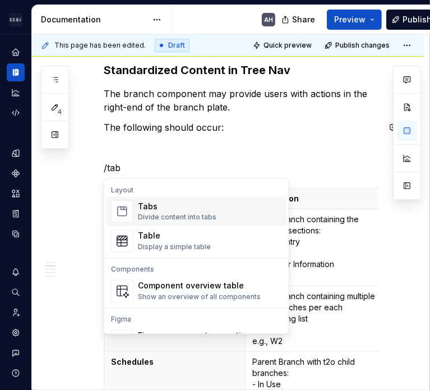
click at [156, 211] on div "Tabs" at bounding box center [177, 206] width 79 height 11
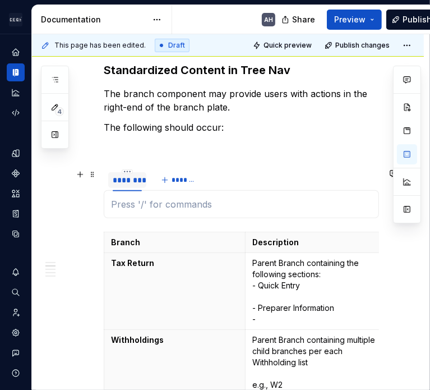
type textarea "*"
click at [132, 183] on div "********" at bounding box center [127, 179] width 29 height 11
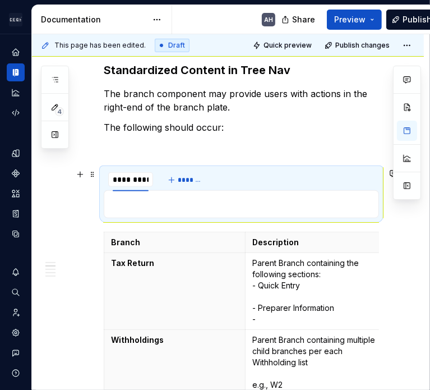
type input "**********"
click at [188, 185] on button "*******" at bounding box center [193, 180] width 44 height 16
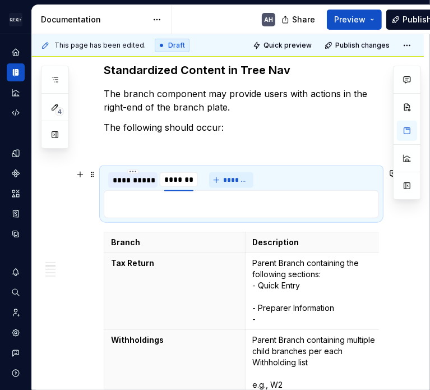
click at [188, 185] on input "********" at bounding box center [179, 179] width 38 height 20
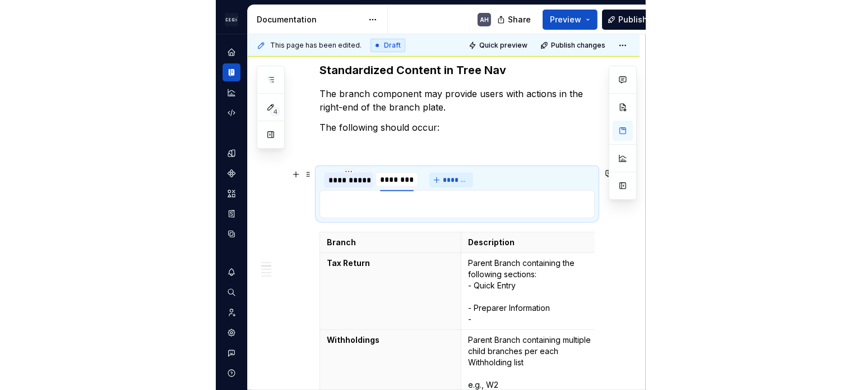
scroll to position [0, 0]
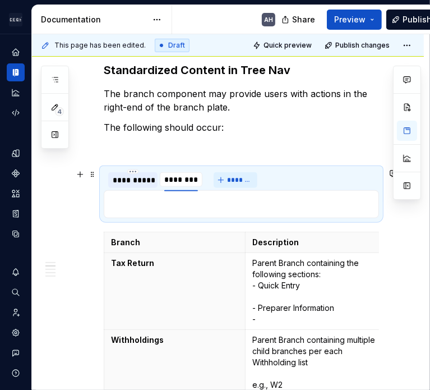
type input "**********"
click at [253, 179] on span "*******" at bounding box center [255, 180] width 25 height 9
type input "*********"
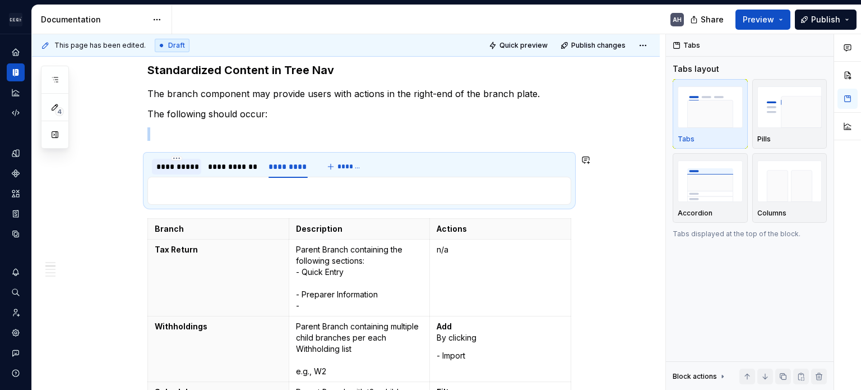
scroll to position [297, 0]
click at [511, 199] on div at bounding box center [359, 191] width 424 height 28
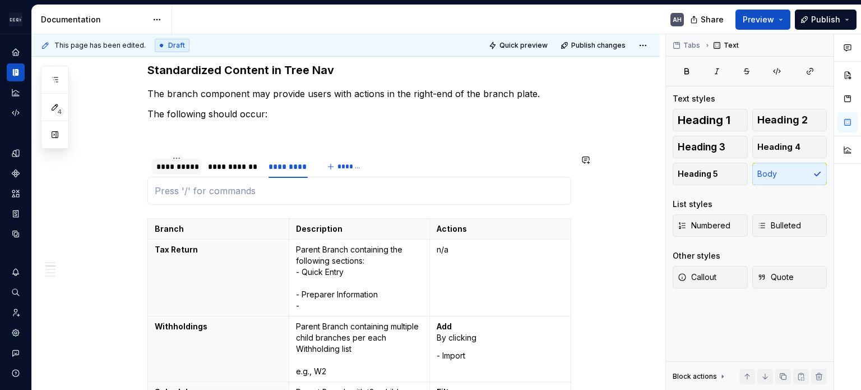
click at [481, 204] on div at bounding box center [359, 191] width 424 height 28
click at [680, 44] on button "Tabs" at bounding box center [688, 46] width 36 height 16
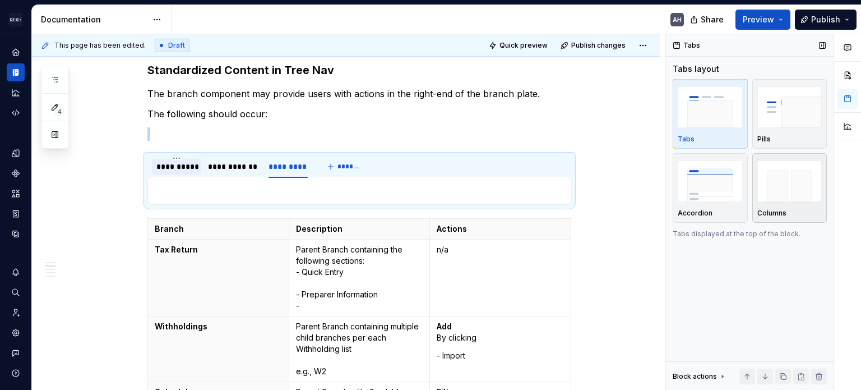
click at [797, 192] on img "button" at bounding box center [790, 180] width 65 height 41
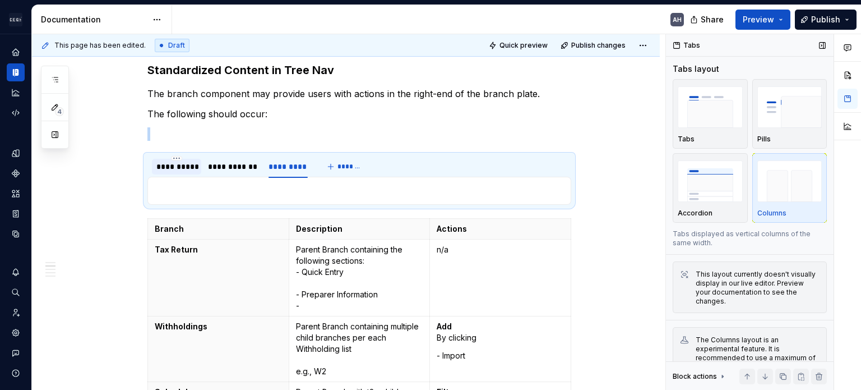
scroll to position [23, 0]
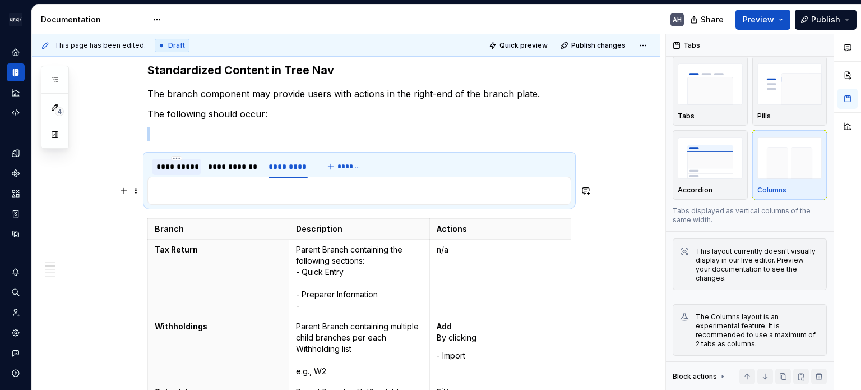
click at [206, 185] on p at bounding box center [359, 190] width 409 height 13
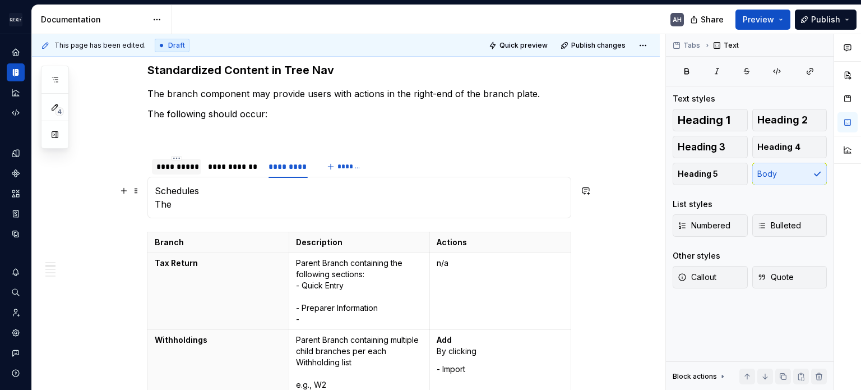
click at [215, 187] on p "Schedules The" at bounding box center [359, 197] width 409 height 27
click at [173, 202] on p "Schedules The" at bounding box center [359, 197] width 409 height 27
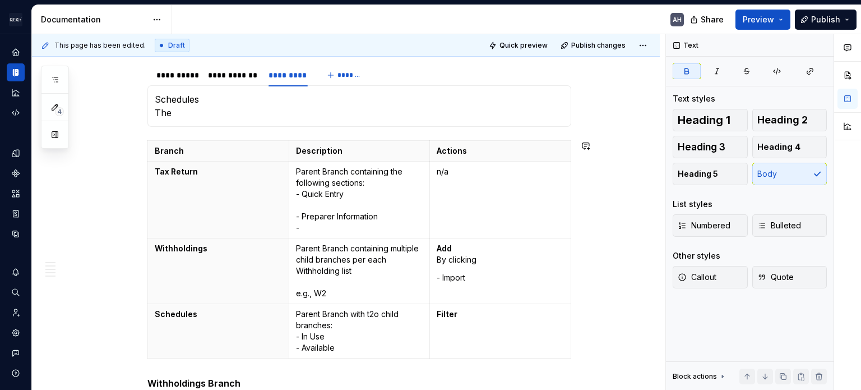
scroll to position [312, 0]
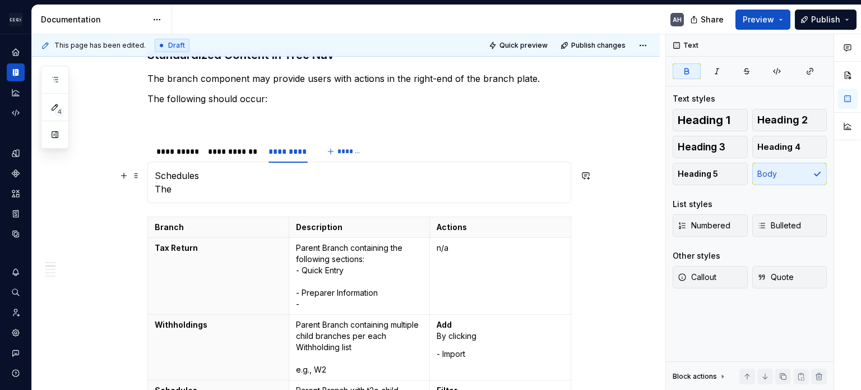
click at [177, 188] on p "Schedules The" at bounding box center [359, 182] width 409 height 27
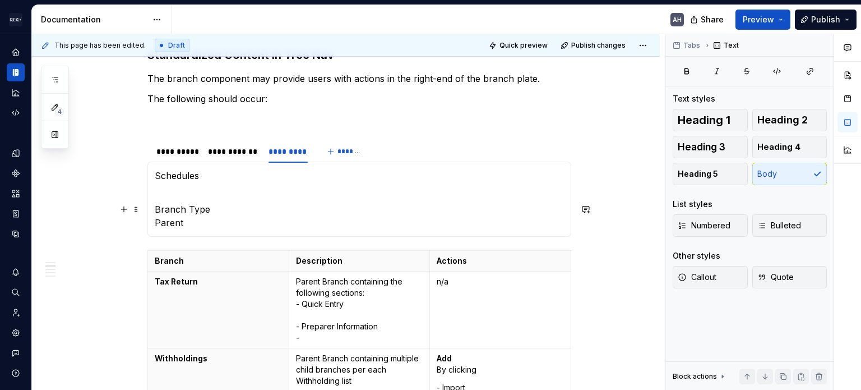
click at [193, 209] on p "Branch Type Parent" at bounding box center [359, 215] width 409 height 27
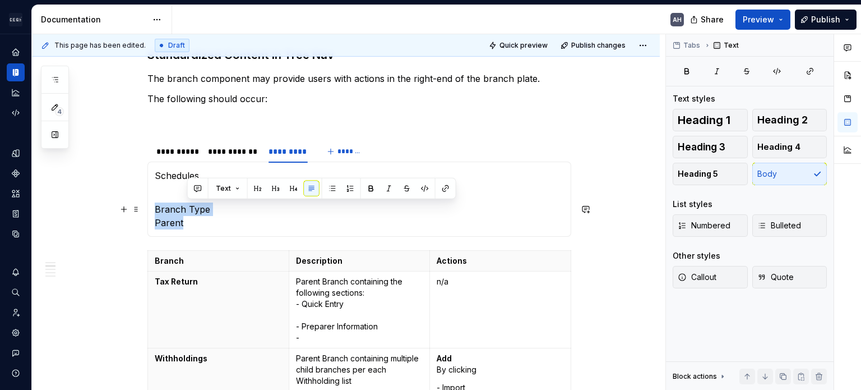
click at [193, 209] on p "Branch Type Parent" at bounding box center [359, 215] width 409 height 27
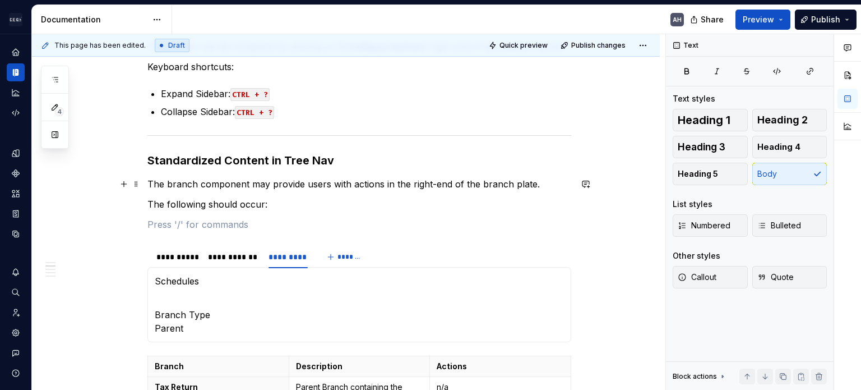
scroll to position [200, 0]
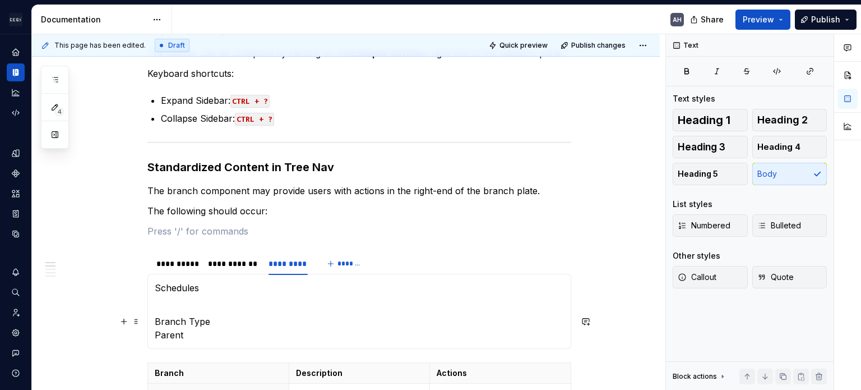
click at [203, 321] on p "Branch Type Parent" at bounding box center [359, 328] width 409 height 27
click at [209, 293] on p "Schedules" at bounding box center [359, 294] width 409 height 27
click at [190, 341] on div "Schedules Branch Type Parent" at bounding box center [359, 311] width 424 height 75
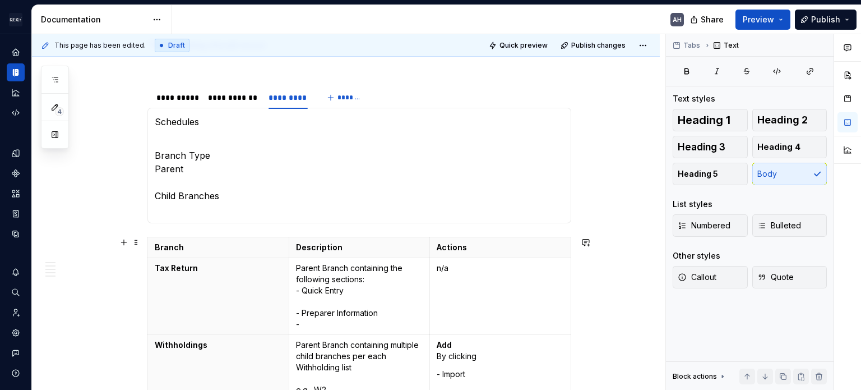
scroll to position [367, 0]
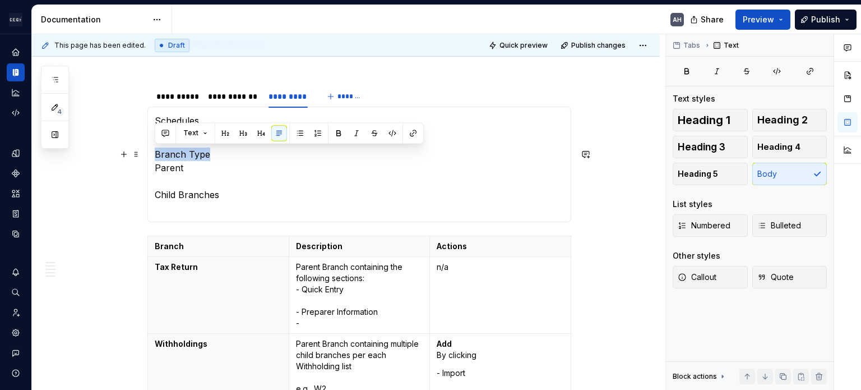
drag, startPoint x: 208, startPoint y: 152, endPoint x: 155, endPoint y: 150, distance: 52.2
click at [155, 150] on p "Branch Type Parent Child Branches" at bounding box center [359, 180] width 409 height 67
click at [158, 168] on p "Branch Type Parent Child Branches" at bounding box center [359, 180] width 409 height 67
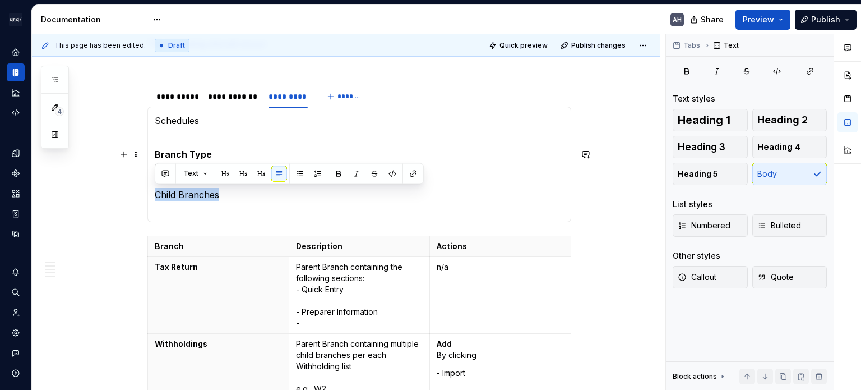
drag, startPoint x: 227, startPoint y: 192, endPoint x: 155, endPoint y: 189, distance: 71.8
click at [155, 189] on p "Branch Type Parent Child Branches" at bounding box center [359, 180] width 409 height 67
click at [164, 207] on p "Branch Type Parent Child Branches" at bounding box center [359, 180] width 409 height 67
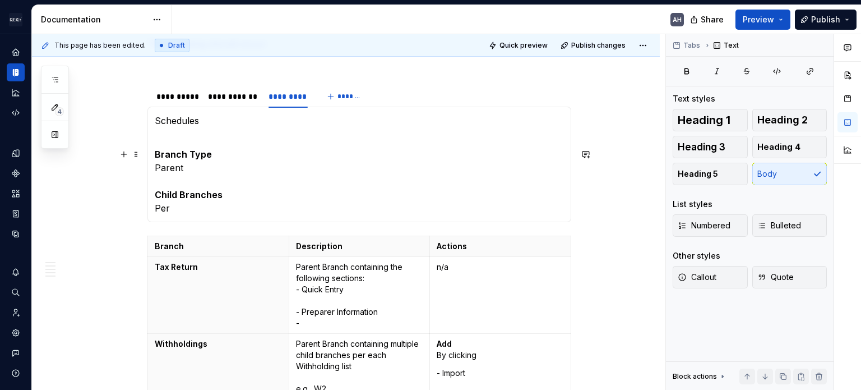
click at [170, 207] on p "Branch Type Parent Child Branches Per" at bounding box center [359, 180] width 409 height 67
click at [197, 119] on p "Schedules" at bounding box center [359, 127] width 409 height 27
click at [186, 209] on p "Branch Type Parent Child Branches Per" at bounding box center [359, 180] width 409 height 67
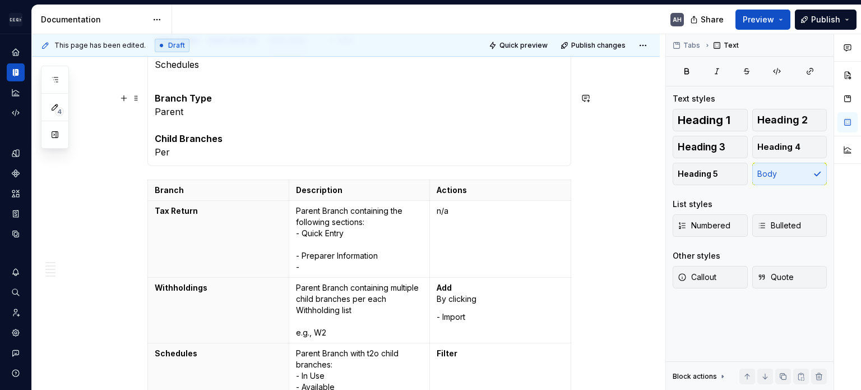
scroll to position [311, 0]
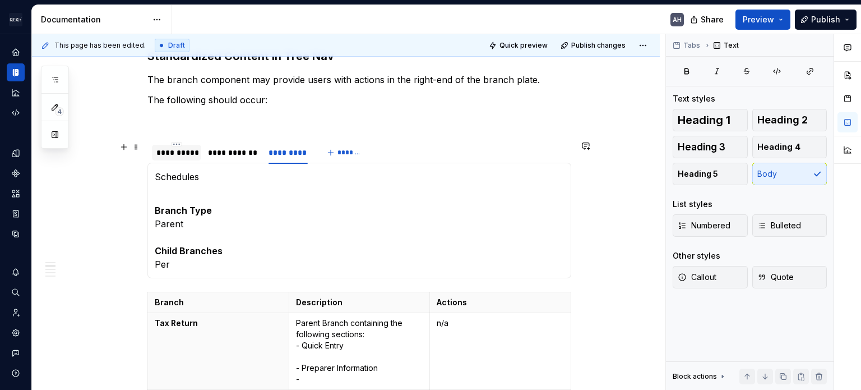
click at [169, 151] on div "**********" at bounding box center [176, 152] width 40 height 11
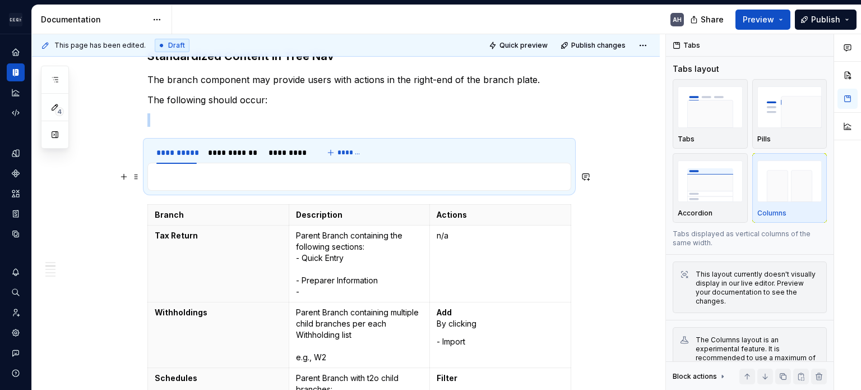
click at [195, 175] on p at bounding box center [359, 176] width 409 height 13
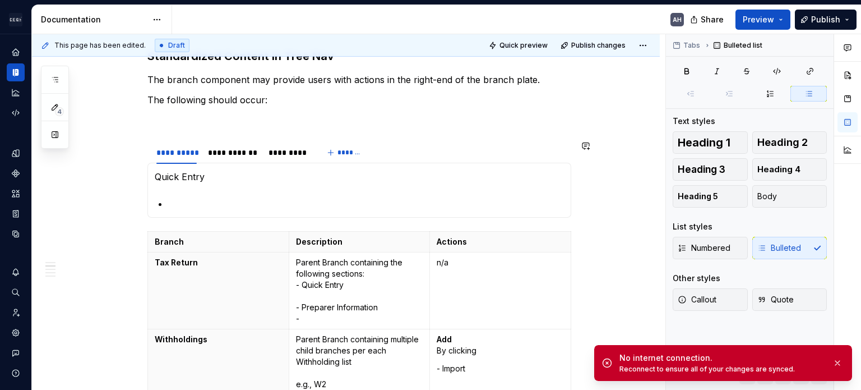
click at [190, 214] on div "Quick Entry Schedules Branch Type Parent Child Branches Per" at bounding box center [359, 190] width 424 height 55
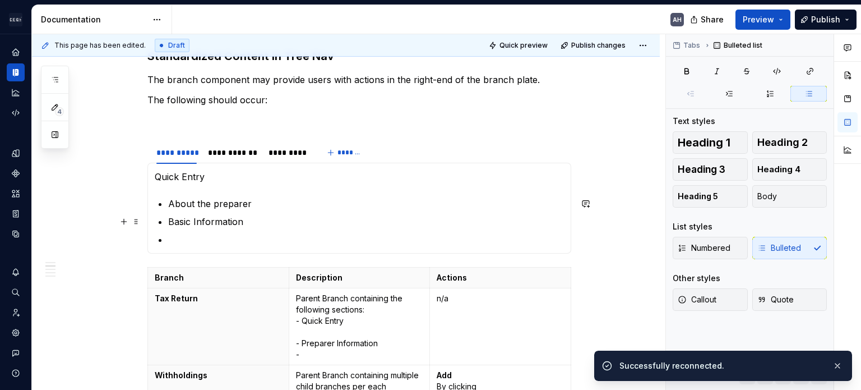
click at [168, 223] on p "Basic Information" at bounding box center [366, 221] width 396 height 13
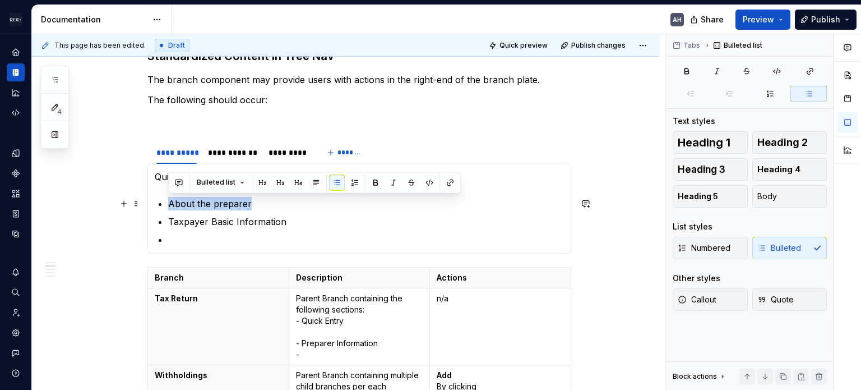
drag, startPoint x: 169, startPoint y: 200, endPoint x: 252, endPoint y: 204, distance: 83.1
click at [252, 204] on p "About the preparer" at bounding box center [366, 203] width 396 height 13
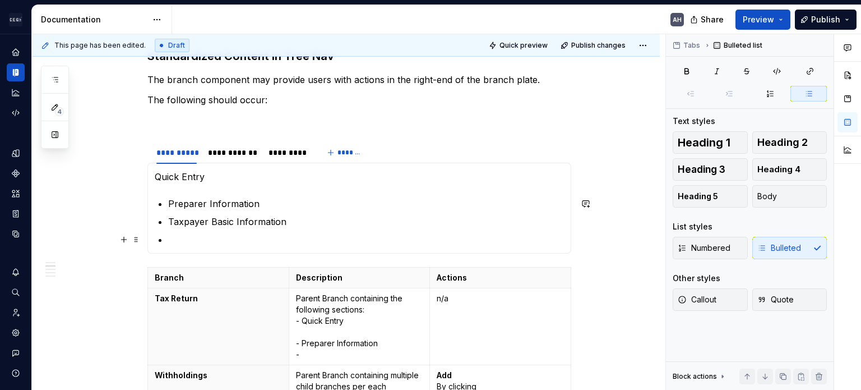
click at [232, 235] on p at bounding box center [366, 239] width 396 height 13
click at [234, 239] on p "Bank Account" at bounding box center [366, 239] width 396 height 13
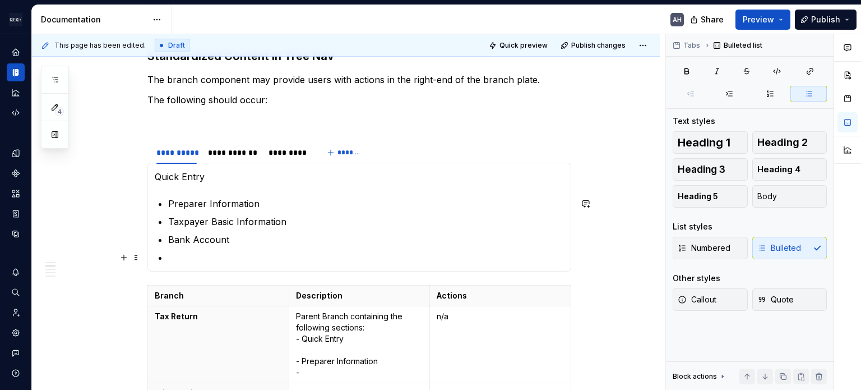
click at [206, 255] on p at bounding box center [366, 257] width 396 height 13
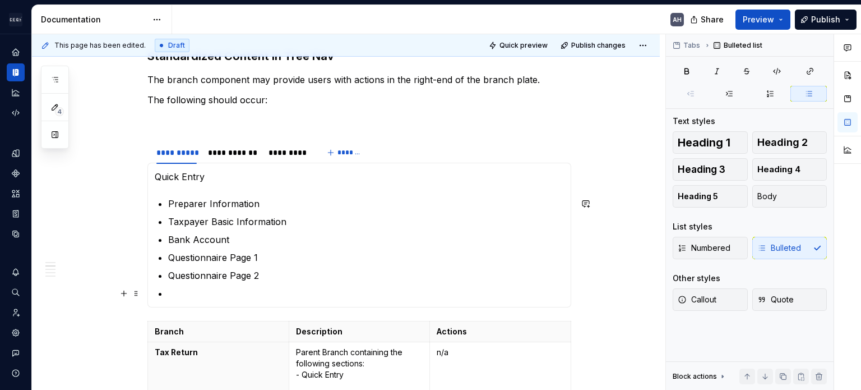
click at [237, 291] on p at bounding box center [366, 293] width 396 height 13
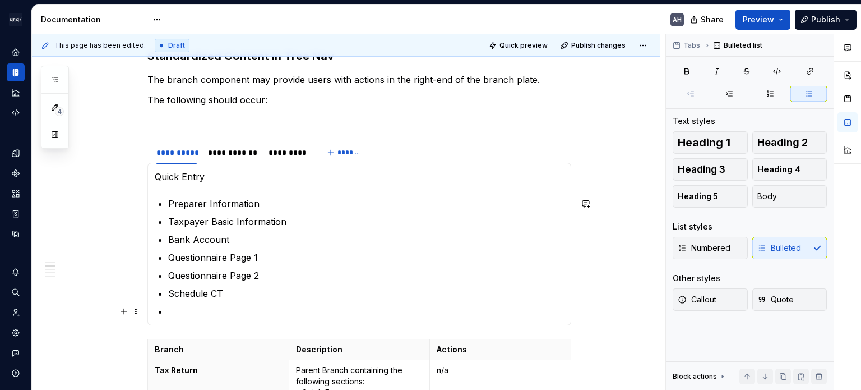
click at [229, 316] on p at bounding box center [366, 311] width 396 height 13
click at [179, 192] on section-item-column "Quick Entry Preparer Information Taxpayer Basic Information Bank Account Questi…" at bounding box center [359, 244] width 409 height 148
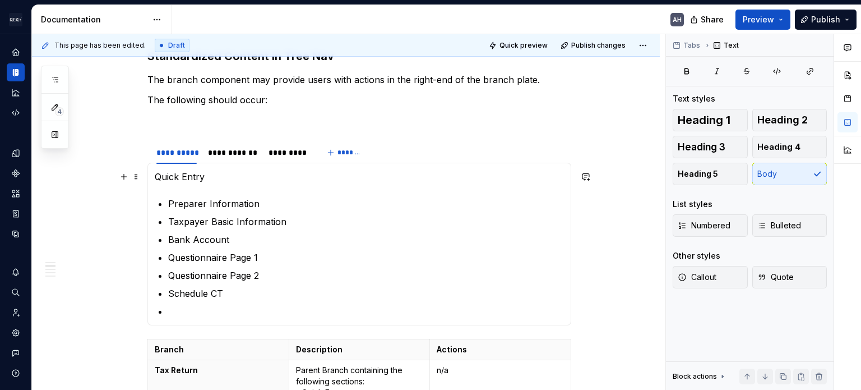
click at [178, 182] on p "Quick Entry" at bounding box center [359, 176] width 409 height 13
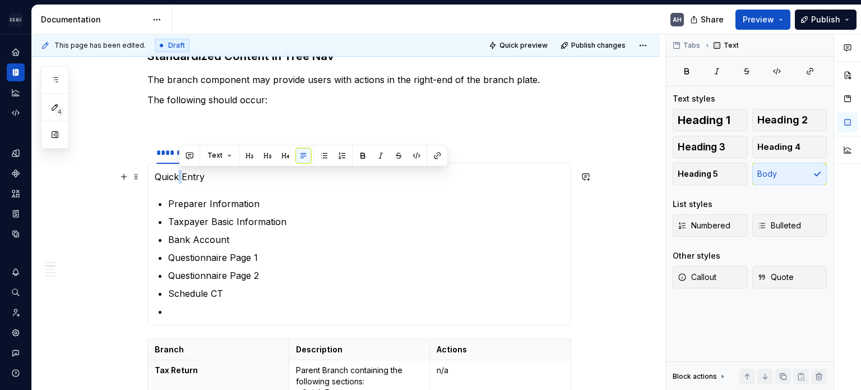
click at [178, 182] on p "Quick Entry" at bounding box center [359, 176] width 409 height 13
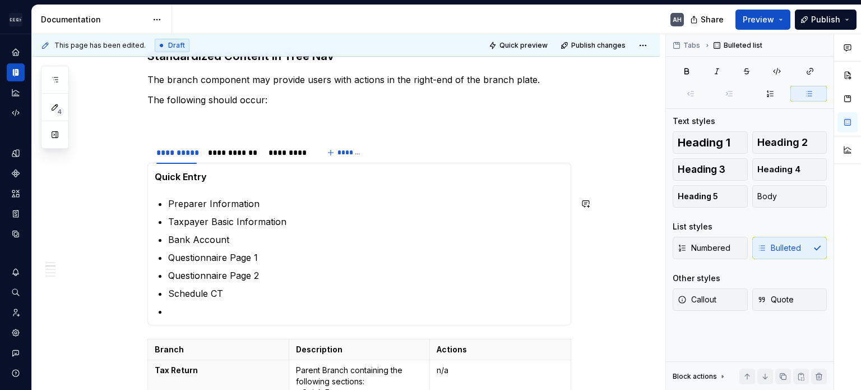
click at [183, 188] on section-item-column "Quick Entry Preparer Information Taxpayer Basic Information Bank Account Questi…" at bounding box center [359, 244] width 409 height 148
click at [212, 310] on p at bounding box center [366, 311] width 396 height 13
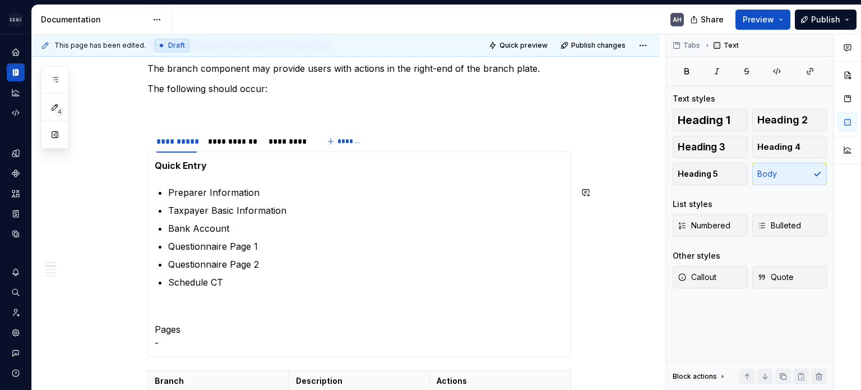
scroll to position [335, 0]
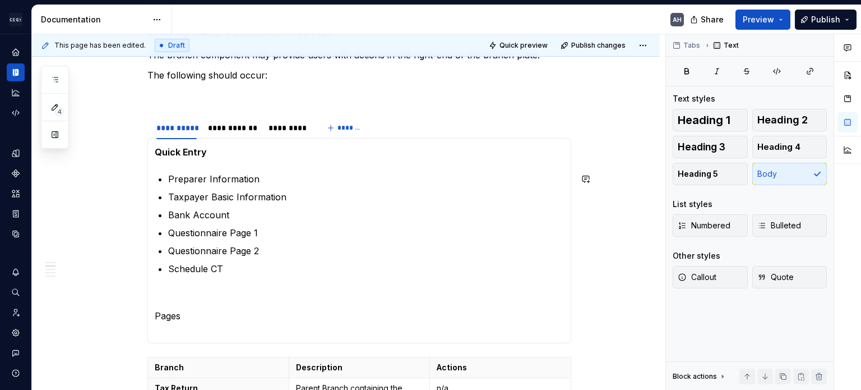
click at [212, 311] on p "Pages" at bounding box center [359, 322] width 409 height 27
click at [194, 326] on p "Pages" at bounding box center [359, 322] width 409 height 27
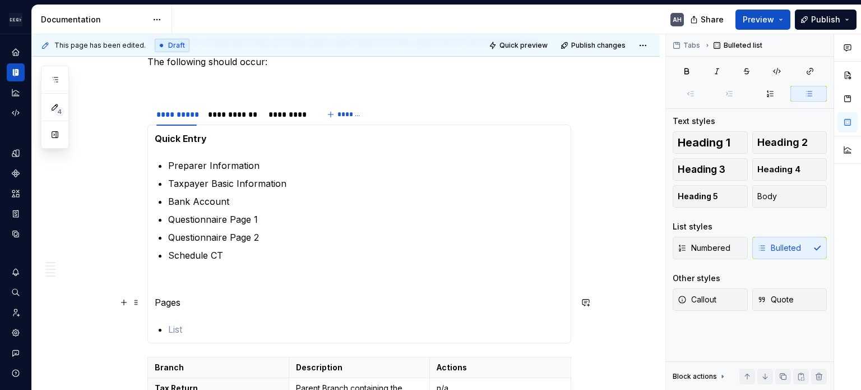
click at [164, 297] on p "Pages" at bounding box center [359, 302] width 409 height 13
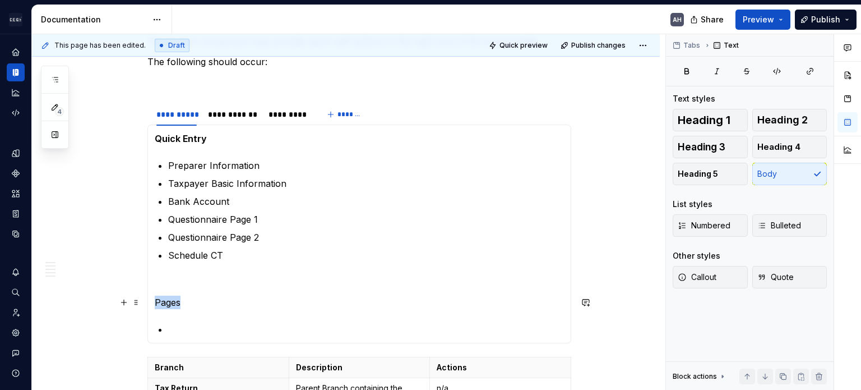
click at [164, 297] on p "Pages" at bounding box center [359, 302] width 409 height 13
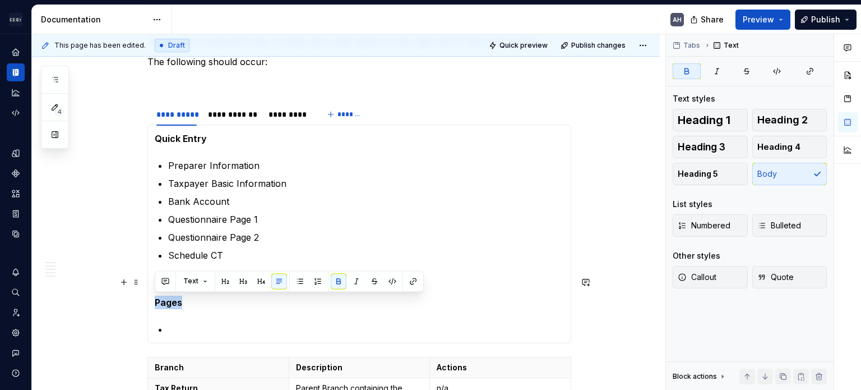
click at [195, 223] on p "Questionnaire Page 1" at bounding box center [366, 219] width 396 height 13
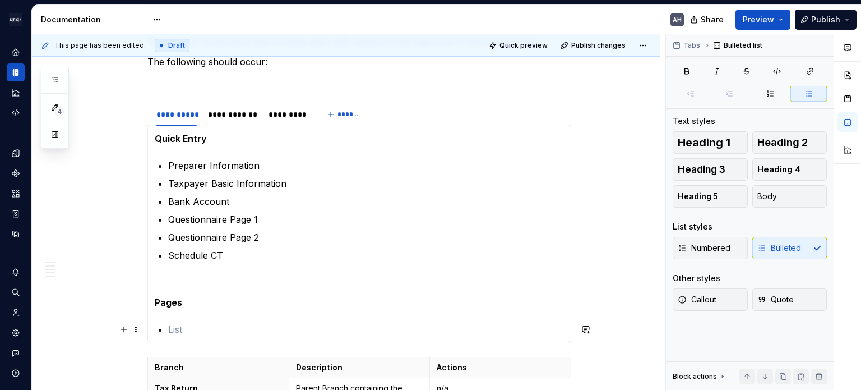
click at [184, 323] on p at bounding box center [366, 328] width 396 height 13
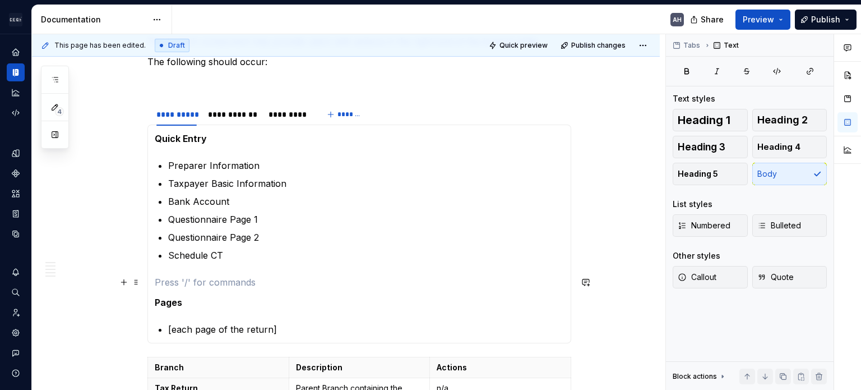
click at [192, 275] on p at bounding box center [359, 281] width 409 height 13
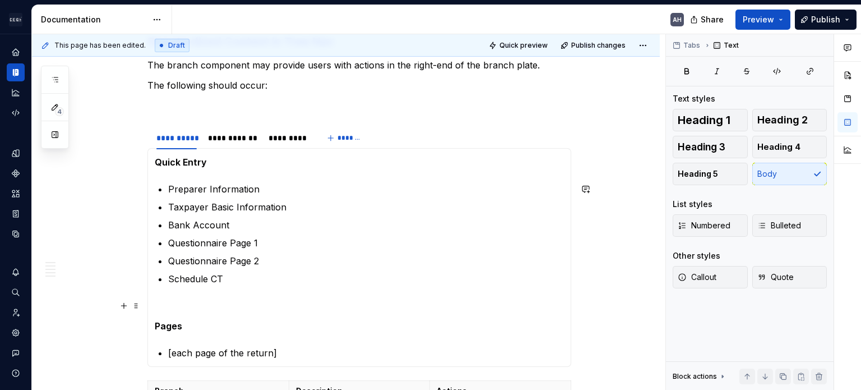
scroll to position [393, 0]
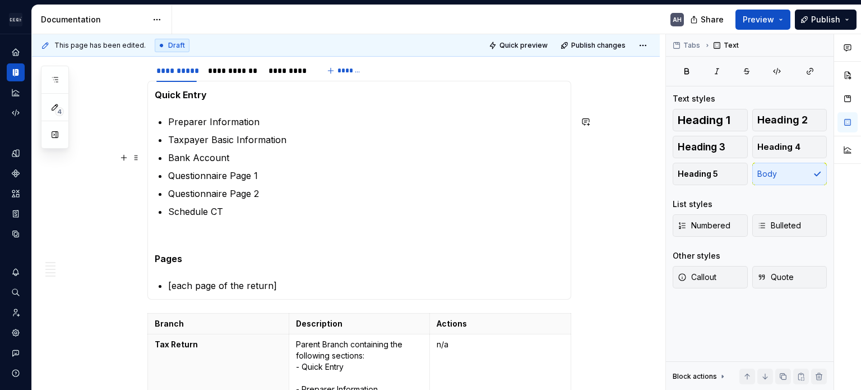
click at [245, 155] on p "Bank Account" at bounding box center [366, 157] width 396 height 13
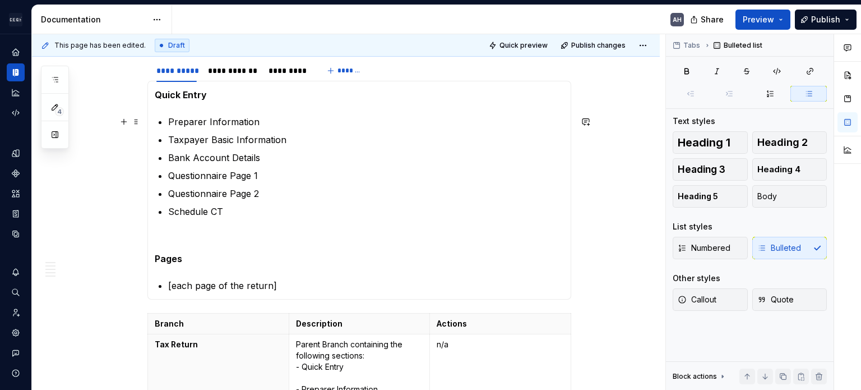
click at [219, 122] on p "Preparer Information" at bounding box center [366, 121] width 396 height 13
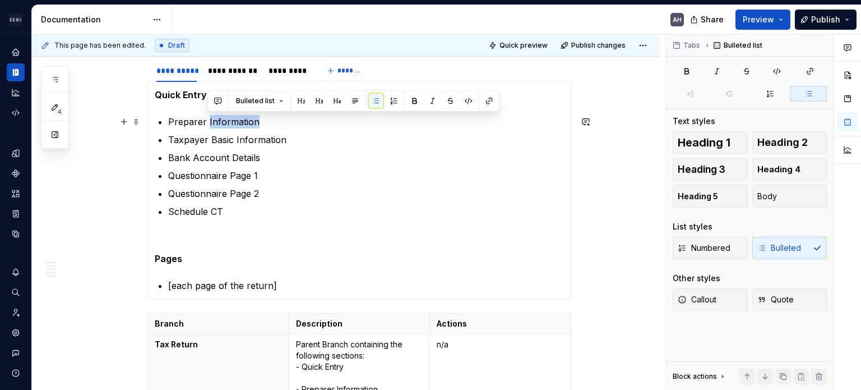
click at [219, 122] on p "Preparer Information" at bounding box center [366, 121] width 396 height 13
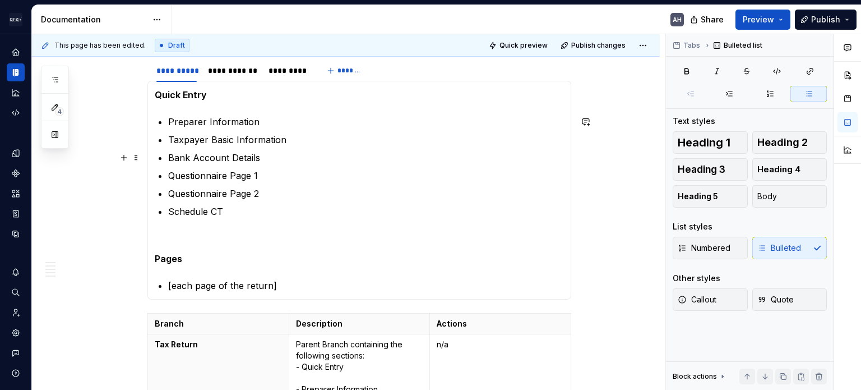
click at [269, 147] on ul "Preparer Information Taxpayer Basic Information Bank Account Details Questionna…" at bounding box center [366, 166] width 396 height 103
click at [272, 154] on p "Bank Account Details" at bounding box center [366, 157] width 396 height 13
click at [251, 156] on p "Bank Account Details" at bounding box center [366, 157] width 396 height 13
click at [252, 158] on p "Bank Account Information" at bounding box center [366, 157] width 396 height 13
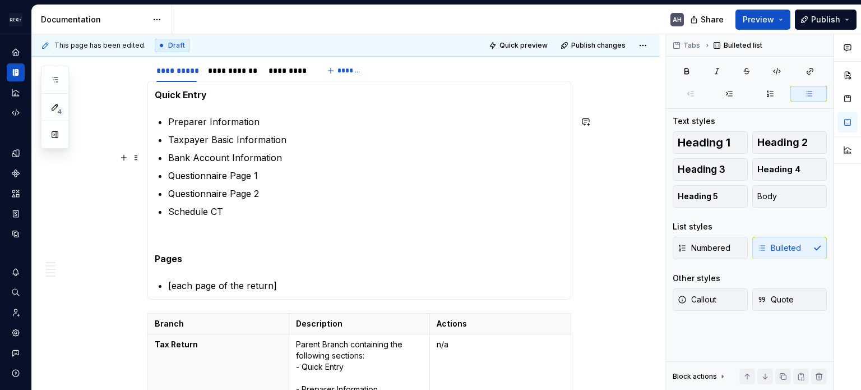
click at [252, 158] on p "Bank Account Information" at bounding box center [366, 157] width 396 height 13
click at [252, 142] on p "Taxpayer Basic Information" at bounding box center [366, 139] width 396 height 13
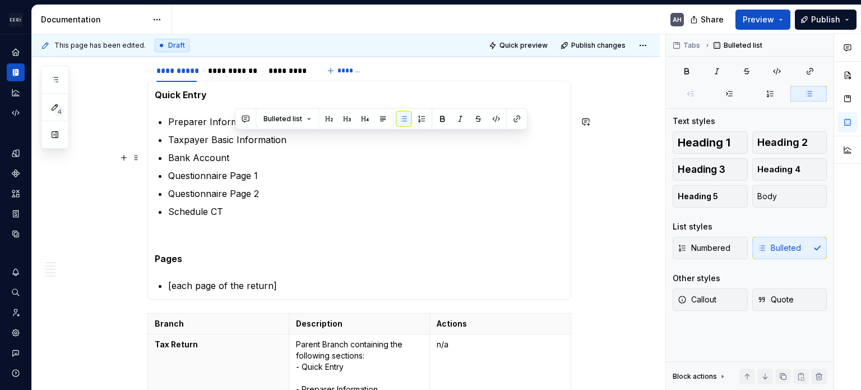
click at [250, 154] on p "Bank Account" at bounding box center [366, 157] width 396 height 13
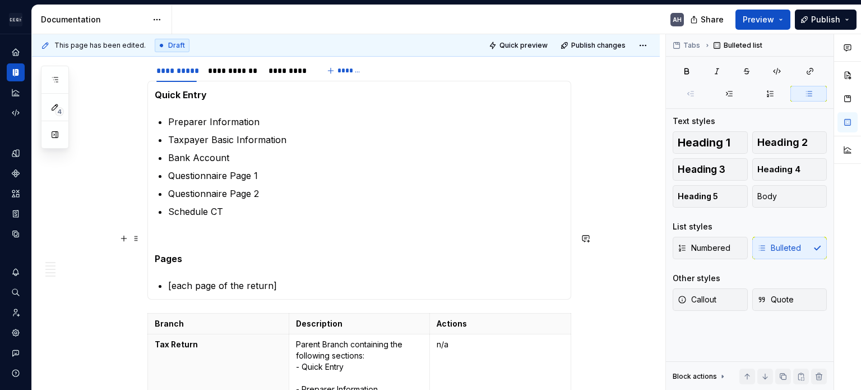
click at [219, 234] on p at bounding box center [359, 238] width 409 height 13
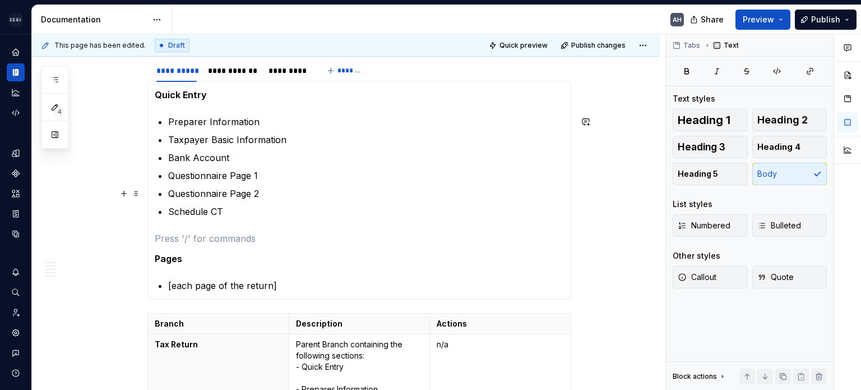
scroll to position [280, 0]
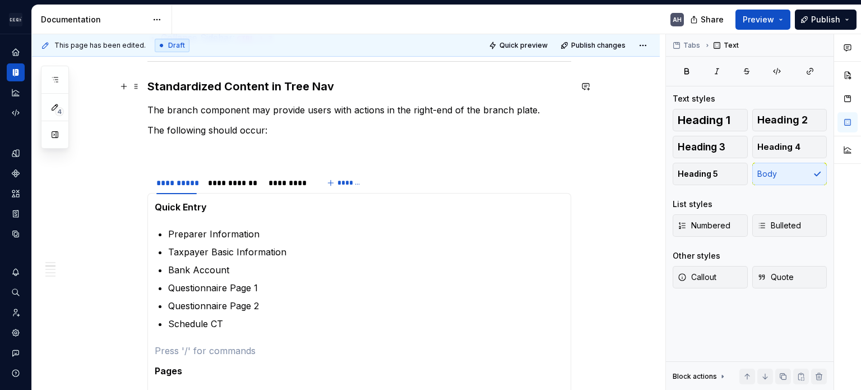
click at [385, 88] on h3 "Standardized Content in Tree Nav" at bounding box center [359, 87] width 424 height 16
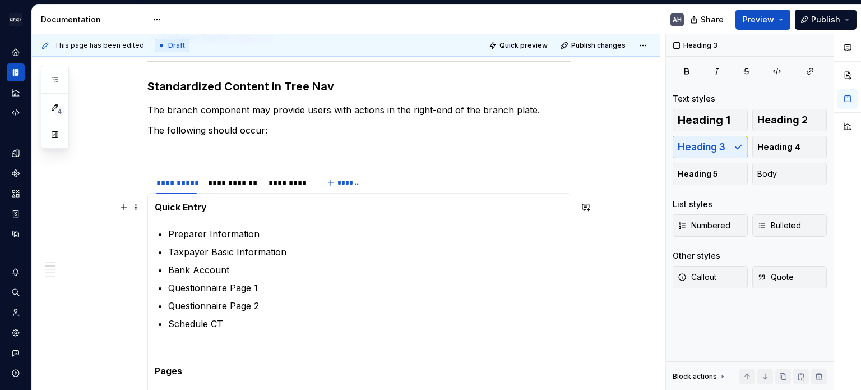
click at [155, 206] on strong "Quick Entry" at bounding box center [181, 206] width 52 height 11
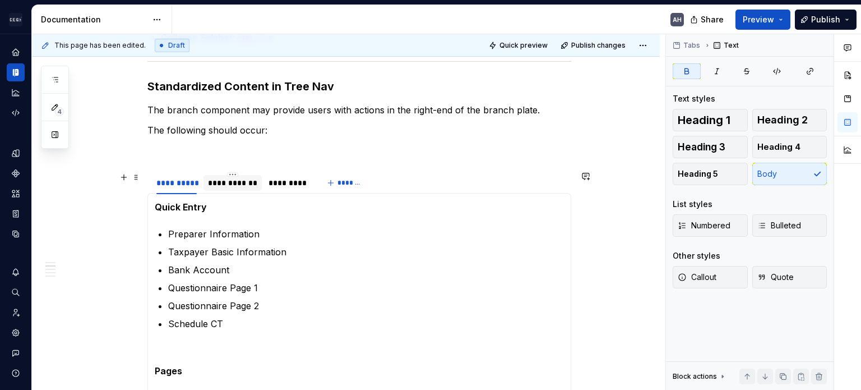
click at [239, 181] on div "**********" at bounding box center [232, 182] width 49 height 11
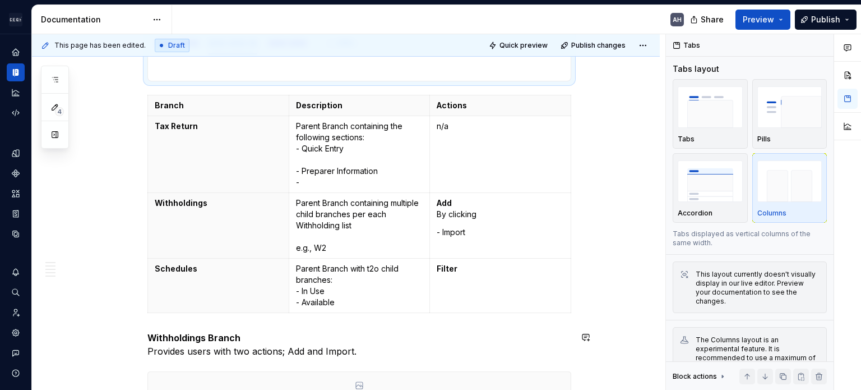
scroll to position [336, 0]
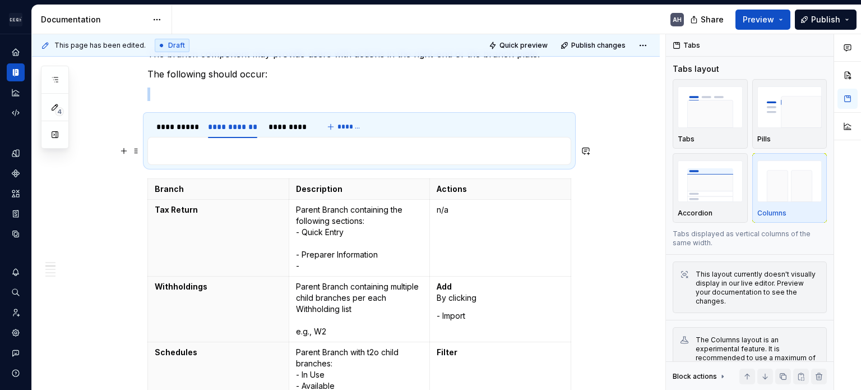
click at [207, 152] on p at bounding box center [359, 150] width 409 height 13
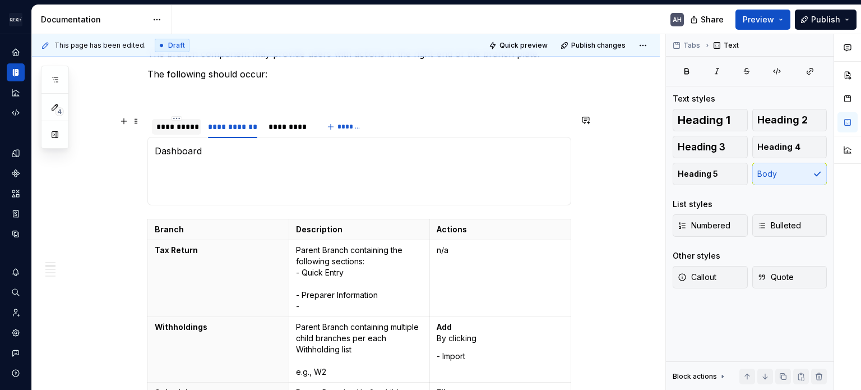
click at [184, 127] on div "**********" at bounding box center [176, 126] width 40 height 11
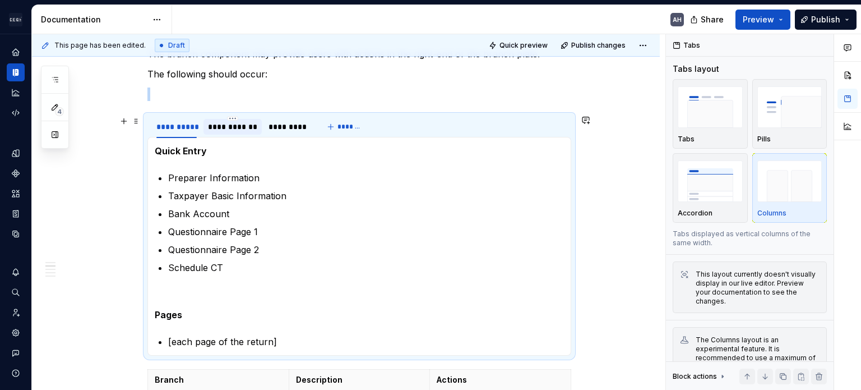
click at [236, 126] on div "**********" at bounding box center [232, 126] width 49 height 11
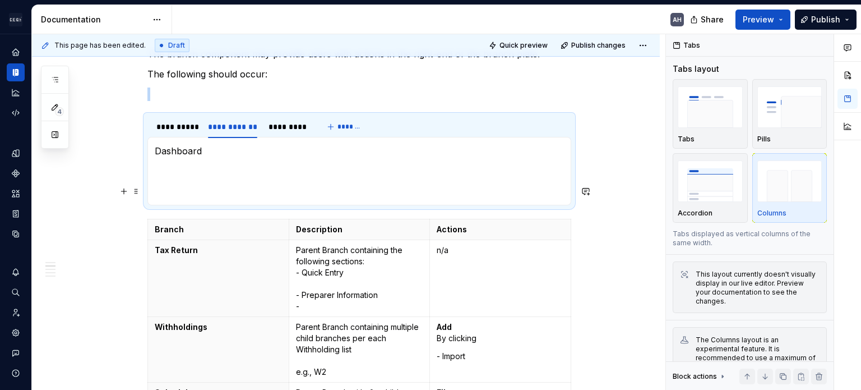
click at [199, 192] on p at bounding box center [359, 191] width 409 height 13
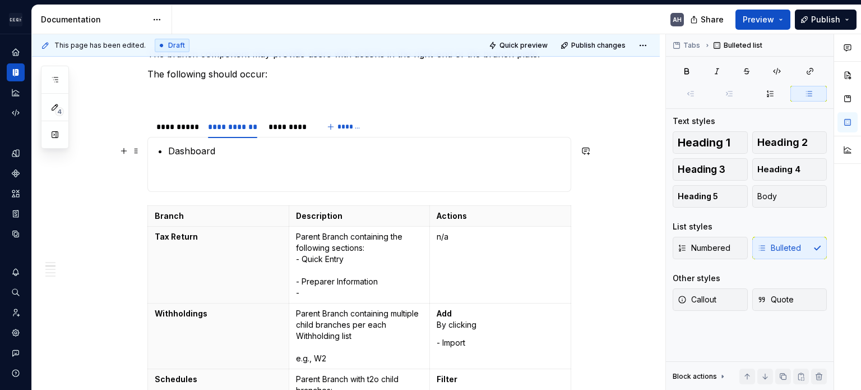
click at [227, 147] on p "Dashboard" at bounding box center [366, 150] width 396 height 13
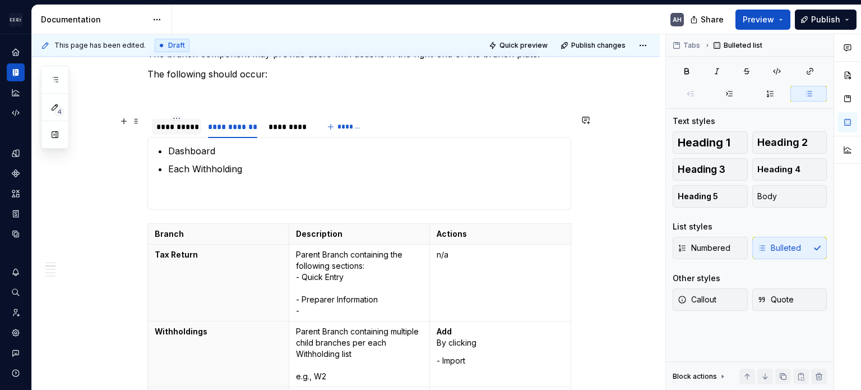
click at [188, 126] on div "**********" at bounding box center [176, 126] width 40 height 11
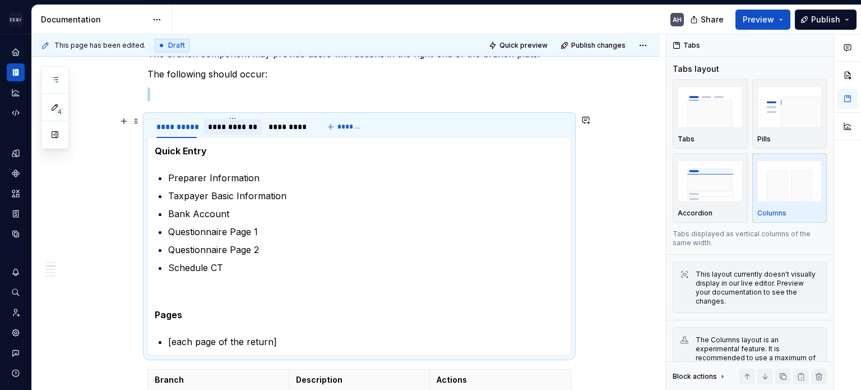
click at [224, 128] on div "**********" at bounding box center [232, 126] width 49 height 11
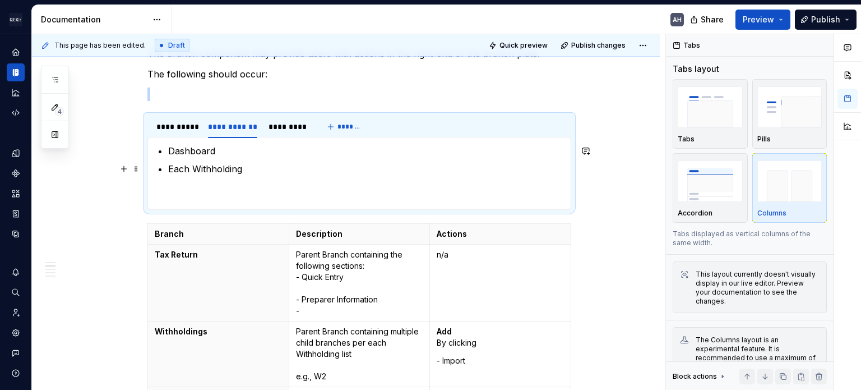
click at [168, 170] on p "Each Withholding" at bounding box center [366, 168] width 396 height 13
click at [173, 164] on p "Each Withholding" at bounding box center [366, 168] width 396 height 13
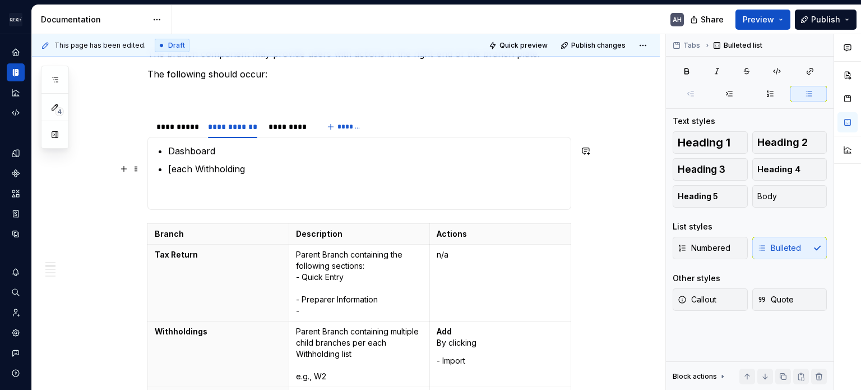
click at [305, 170] on p "[each Withholding" at bounding box center [366, 168] width 396 height 13
click at [222, 186] on section-item-column "Dashboard [each Withholding Statement or Form]" at bounding box center [359, 173] width 409 height 58
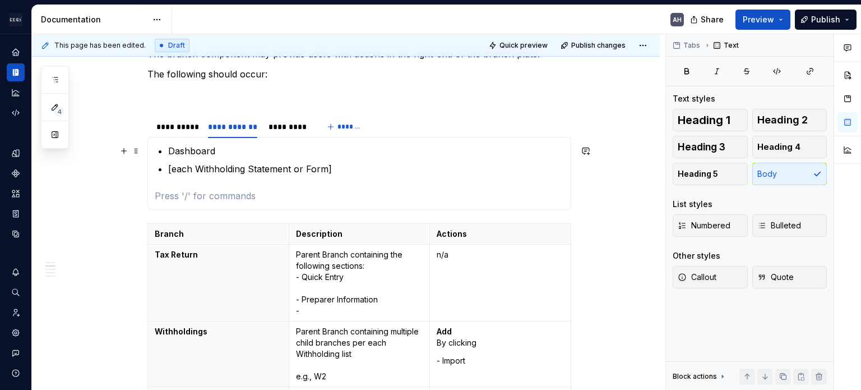
click at [177, 146] on p "Dashboard" at bounding box center [366, 150] width 396 height 13
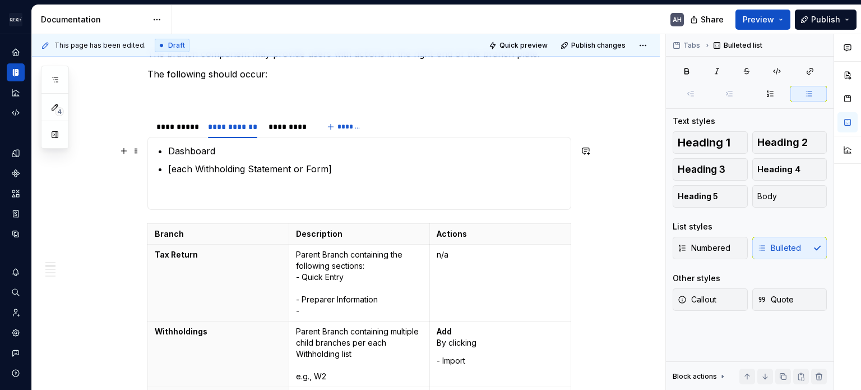
click at [177, 146] on p "Dashboard" at bounding box center [366, 150] width 396 height 13
click at [210, 197] on p at bounding box center [359, 195] width 409 height 13
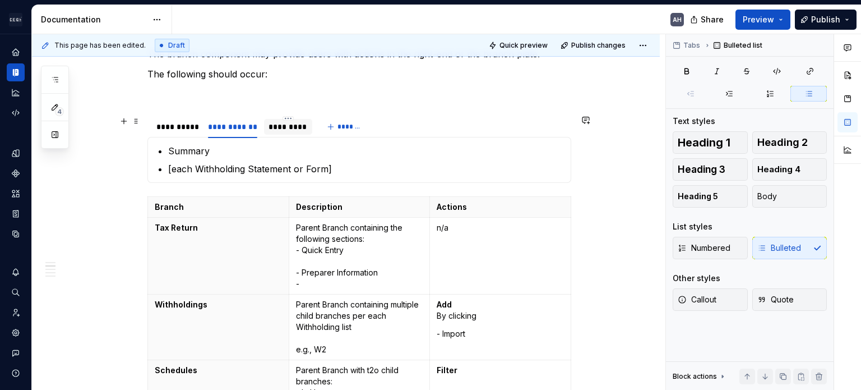
click at [282, 129] on div "*********" at bounding box center [288, 126] width 39 height 11
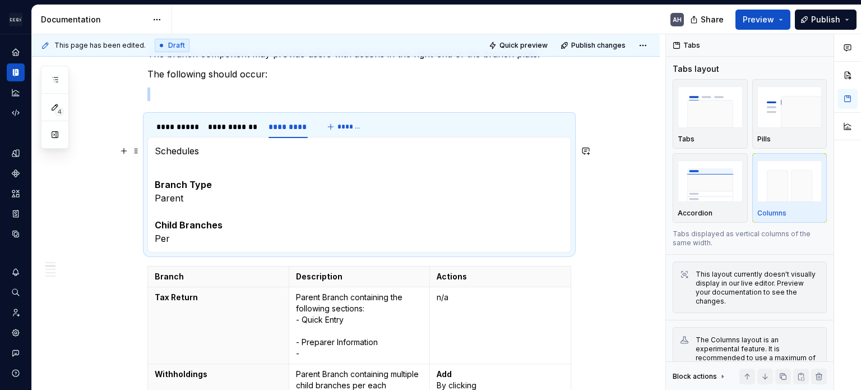
click at [234, 169] on p "Schedules" at bounding box center [359, 157] width 409 height 27
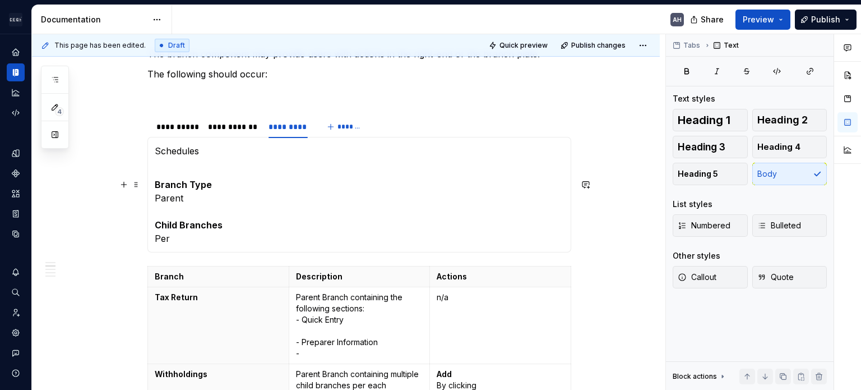
click at [202, 203] on p "Branch Type Parent Child Branches Per" at bounding box center [359, 211] width 409 height 67
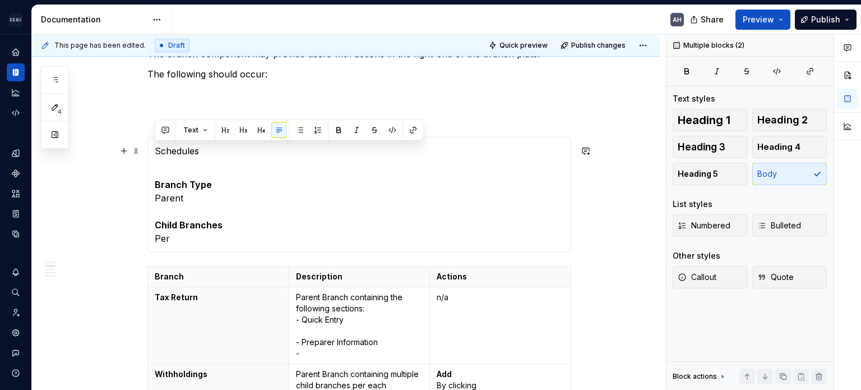
drag, startPoint x: 186, startPoint y: 233, endPoint x: 155, endPoint y: 154, distance: 84.9
click at [155, 154] on section-item-column "Schedules Branch Type Parent Child Branches Per" at bounding box center [359, 194] width 409 height 101
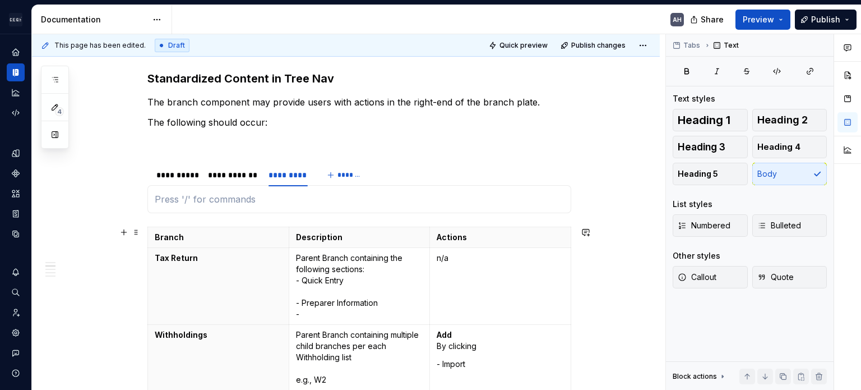
scroll to position [280, 0]
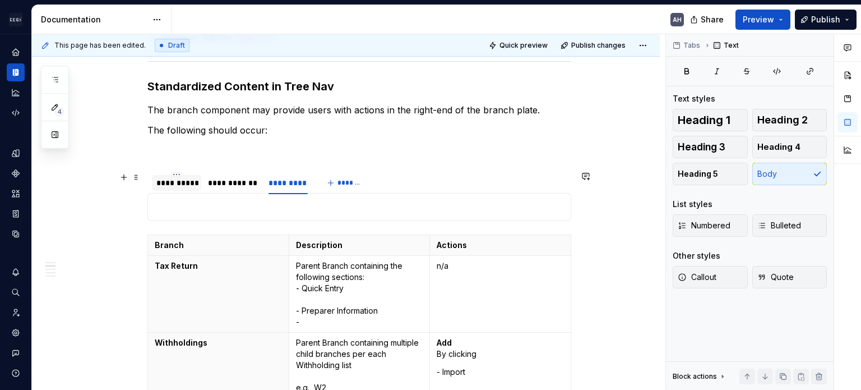
click at [180, 181] on div "**********" at bounding box center [176, 182] width 40 height 11
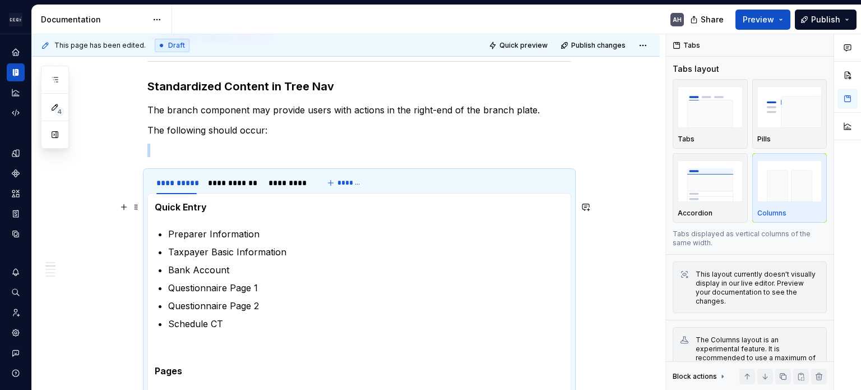
click at [149, 202] on div "Quick Entry Preparer Information Taxpayer Basic Information Bank Account Questi…" at bounding box center [359, 302] width 424 height 219
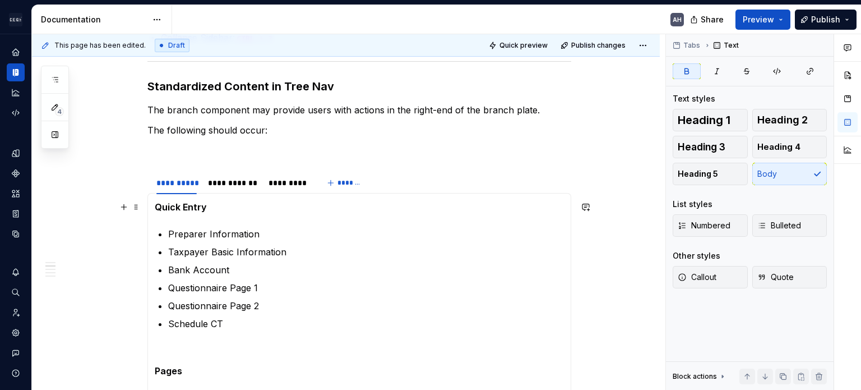
click at [155, 205] on strong "Quick Entry" at bounding box center [181, 206] width 52 height 11
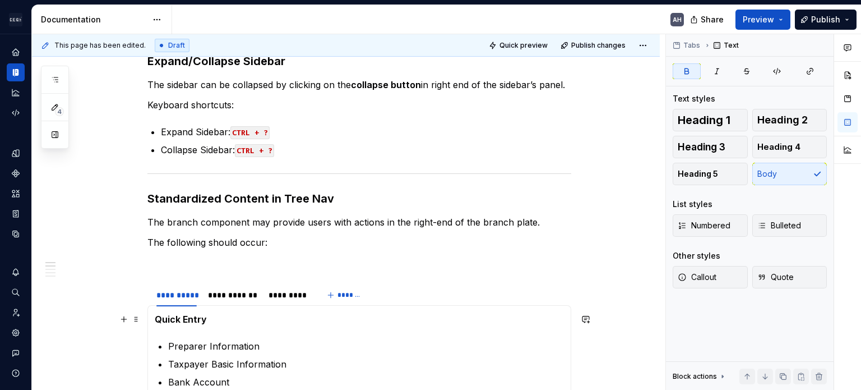
scroll to position [224, 0]
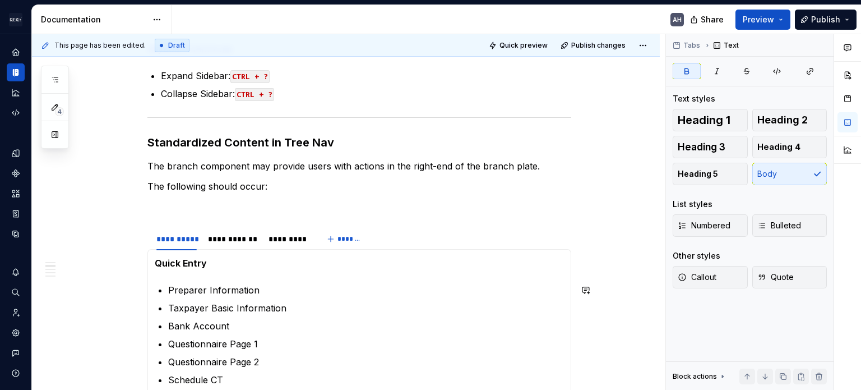
click at [217, 270] on section-item-column "Quick Entry Preparer Information Taxpayer Basic Information Bank Account Questi…" at bounding box center [359, 358] width 409 height 204
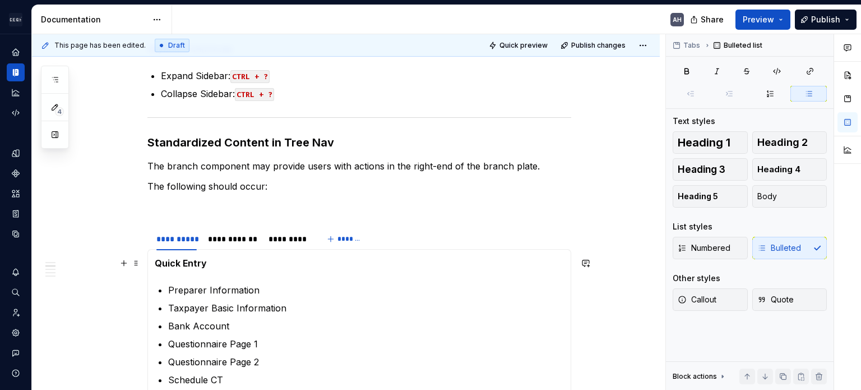
click at [219, 257] on p "Quick Entry" at bounding box center [359, 262] width 409 height 13
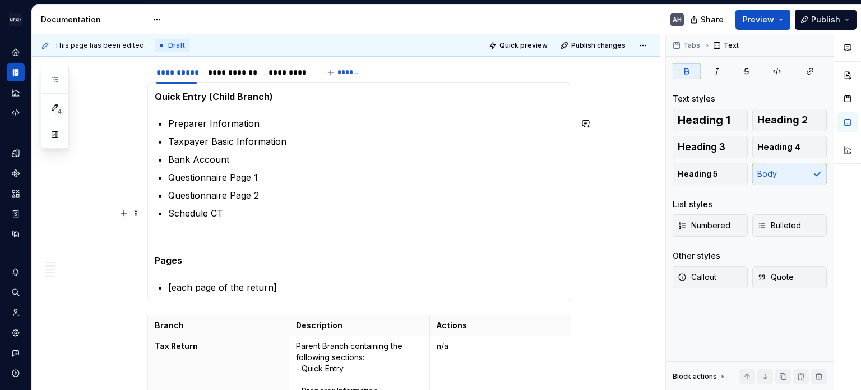
scroll to position [393, 0]
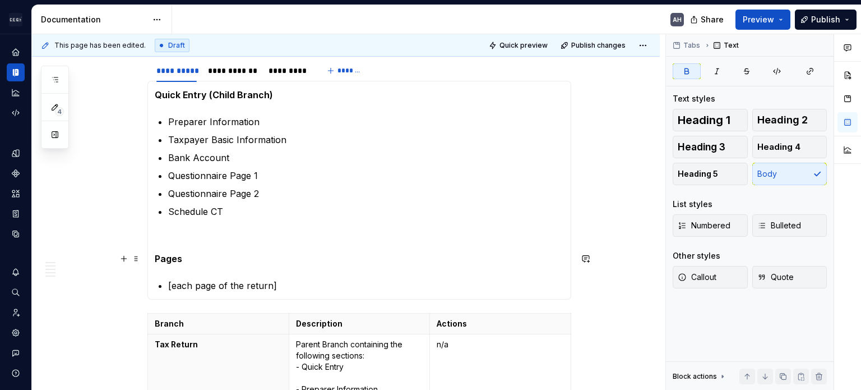
click at [219, 262] on p "Pages" at bounding box center [359, 258] width 409 height 13
click at [223, 73] on div "**********" at bounding box center [232, 70] width 49 height 11
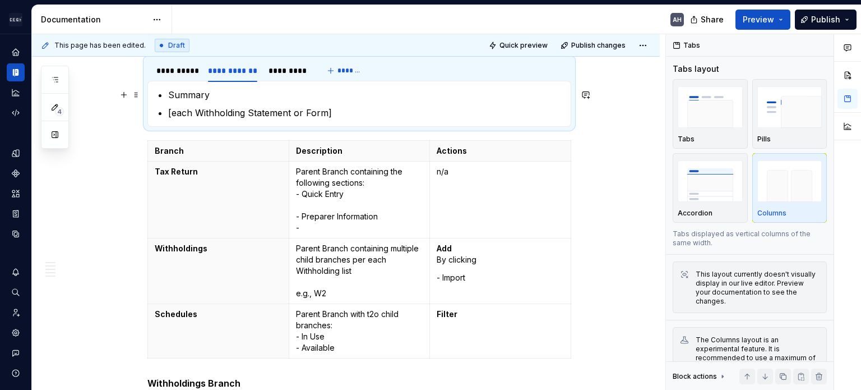
click at [169, 95] on p "Summary" at bounding box center [366, 94] width 396 height 13
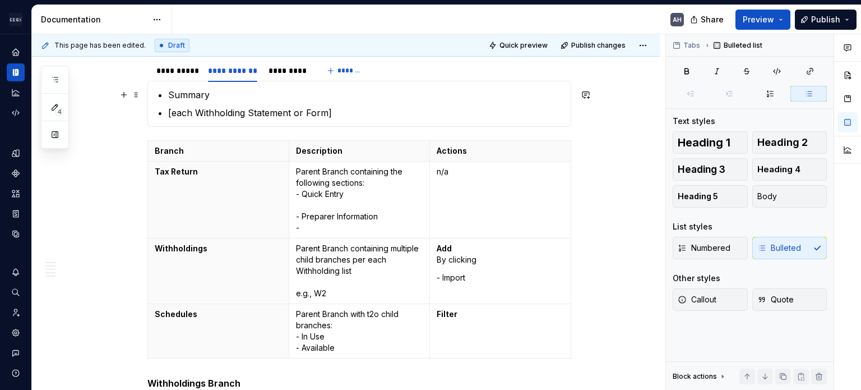
click at [218, 98] on p "Summary" at bounding box center [366, 94] width 396 height 13
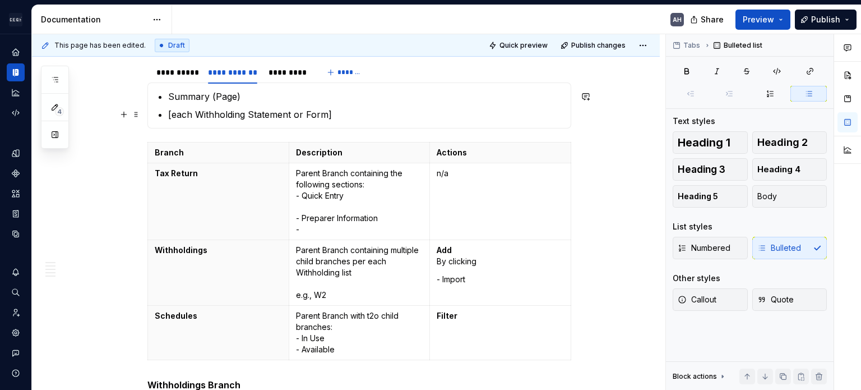
click at [237, 109] on p "[each Withholding Statement or Form]" at bounding box center [366, 114] width 396 height 13
click at [358, 115] on p "[each Withholding Statement or Form]" at bounding box center [366, 114] width 396 height 13
click at [173, 67] on div "**********" at bounding box center [176, 72] width 40 height 11
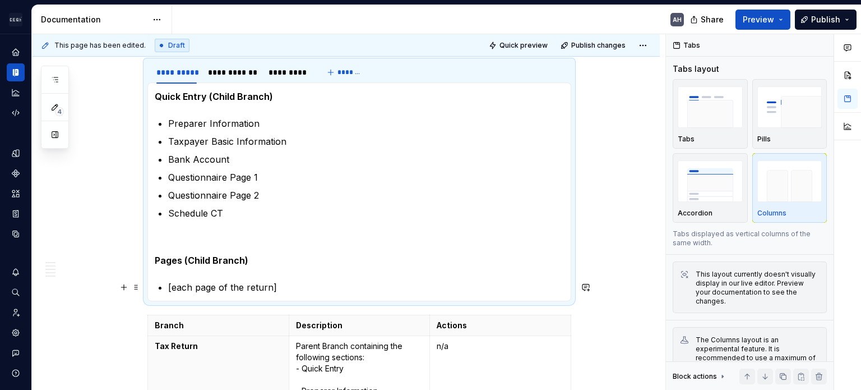
click at [299, 280] on p "[each page of the return]" at bounding box center [366, 286] width 396 height 13
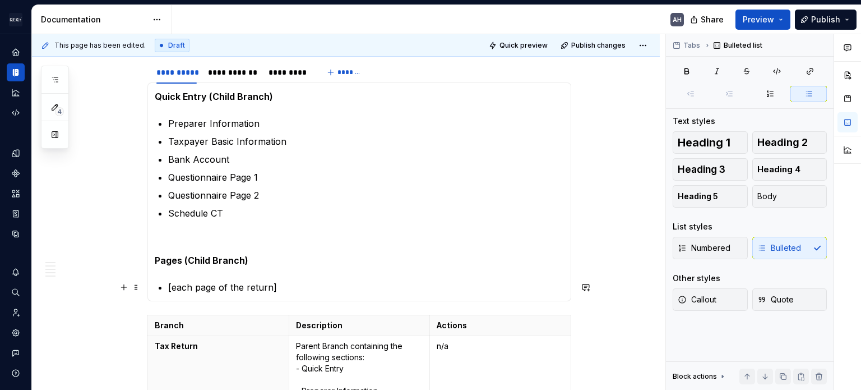
click at [217, 289] on p "[each page of the return]" at bounding box center [366, 286] width 396 height 13
click at [278, 286] on p "[each page of the return]" at bounding box center [366, 286] width 396 height 13
click at [164, 287] on section-item-column "Quick Entry (Child Branch) Preparer Information Taxpayer Basic Information Bank…" at bounding box center [359, 192] width 409 height 204
click at [243, 71] on div "**********" at bounding box center [232, 72] width 49 height 11
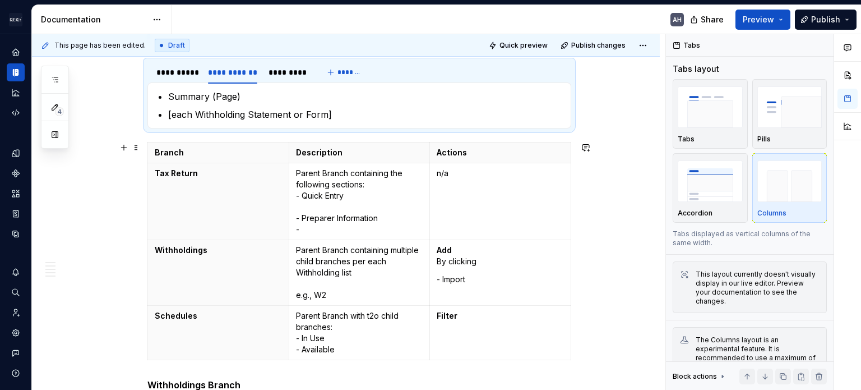
scroll to position [223, 0]
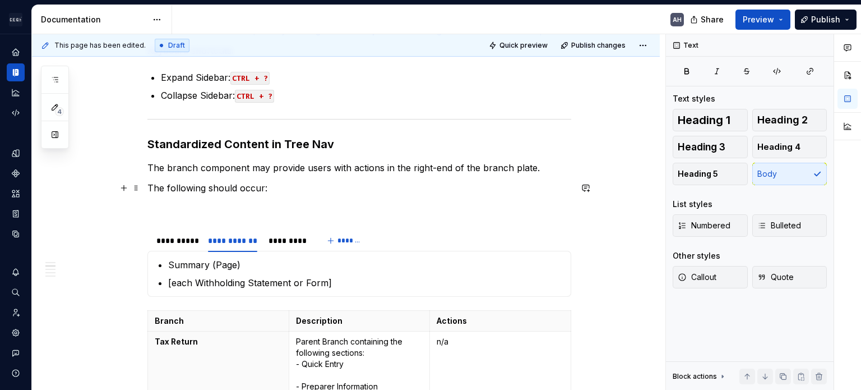
click at [269, 187] on p "The following should occur:" at bounding box center [359, 187] width 424 height 13
drag, startPoint x: 271, startPoint y: 190, endPoint x: 145, endPoint y: 189, distance: 125.6
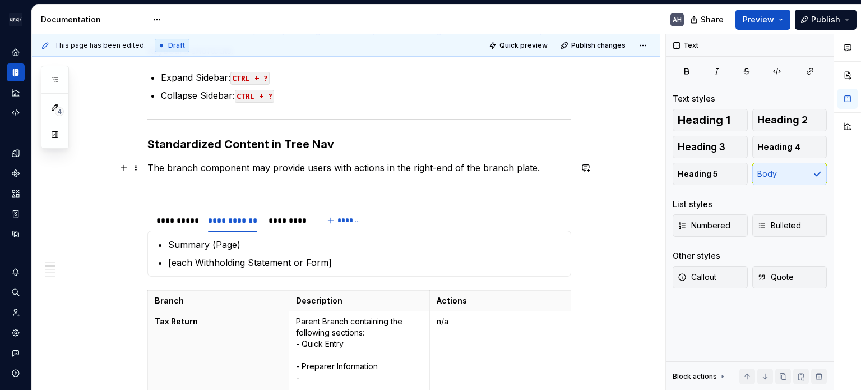
click at [156, 164] on p "The branch component may provide users with actions in the right-end of the bra…" at bounding box center [359, 167] width 424 height 13
click at [153, 168] on p "The branch component may provide users with actions in the right-end of the bra…" at bounding box center [359, 167] width 424 height 13
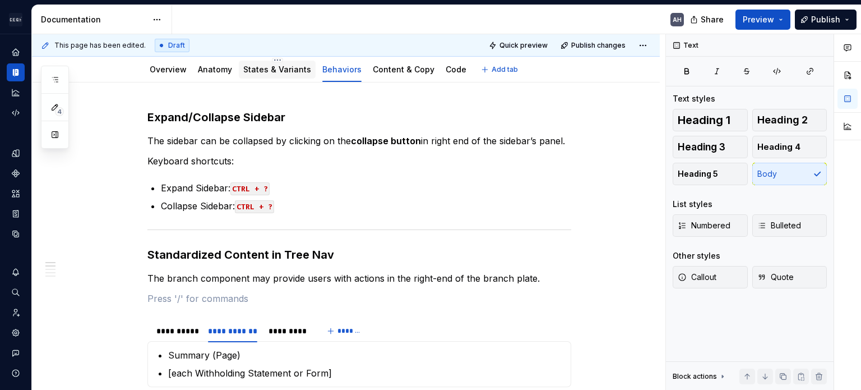
scroll to position [168, 0]
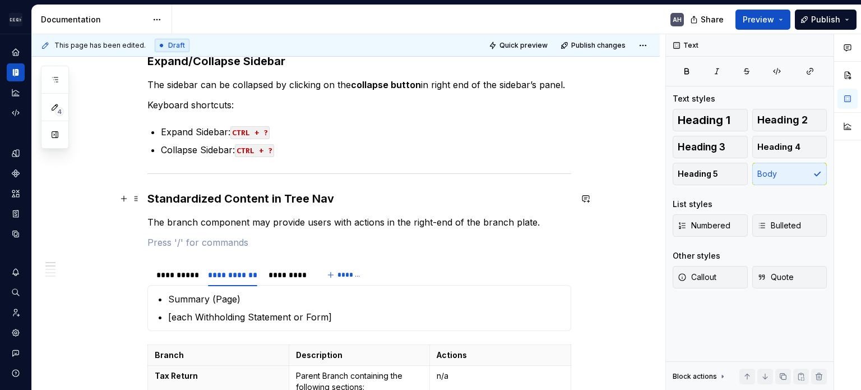
click at [181, 195] on h3 "Standardized Content in Tree Nav" at bounding box center [359, 199] width 424 height 16
click at [208, 217] on p "The branch component may provide users with actions in the right-end of the bra…" at bounding box center [359, 221] width 424 height 13
click at [177, 224] on p "The branch component may provide users with actions in the right-end of the bra…" at bounding box center [359, 221] width 424 height 13
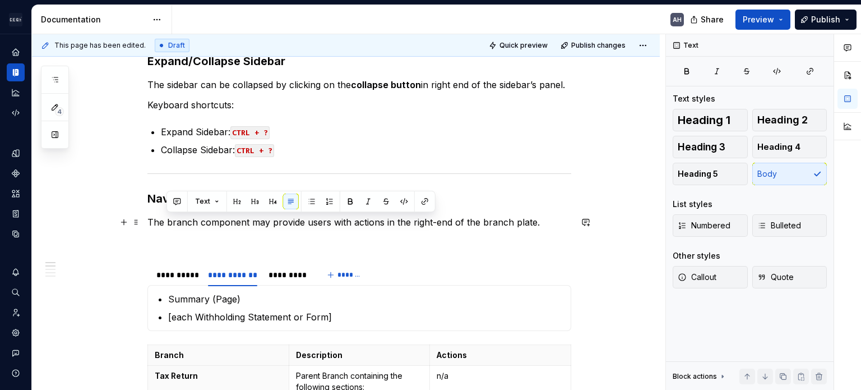
click at [177, 223] on p "The branch component may provide users with actions in the right-end of the bra…" at bounding box center [359, 221] width 424 height 13
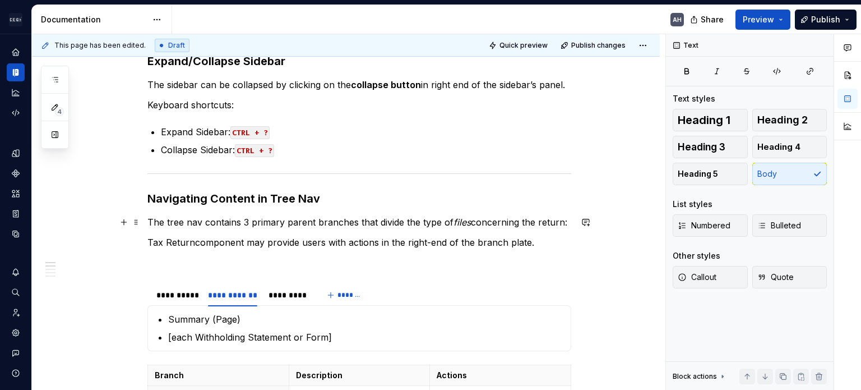
click at [569, 222] on p "The tree nav contains 3 primary parent branches that divide the type of files c…" at bounding box center [359, 221] width 424 height 13
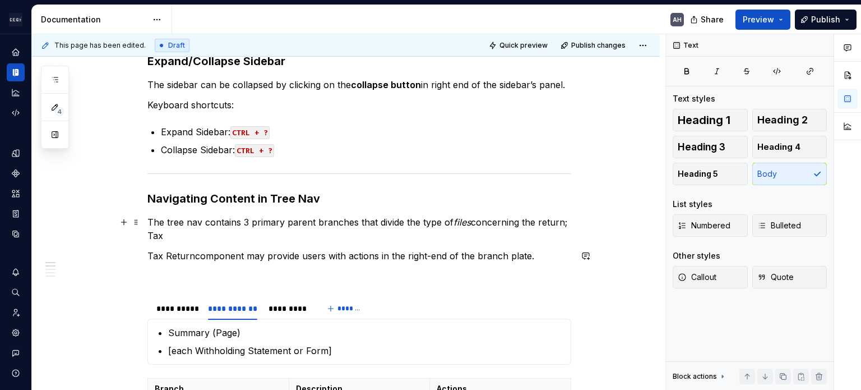
click at [192, 257] on p "Tax Returncomponent may provide users with actions in the right-end of the bran…" at bounding box center [359, 255] width 424 height 13
click at [284, 196] on h3 "Navigating Content in Tree Nav" at bounding box center [359, 199] width 424 height 16
click at [329, 197] on h3 "Navigating Content in Tree Nav" at bounding box center [359, 199] width 424 height 16
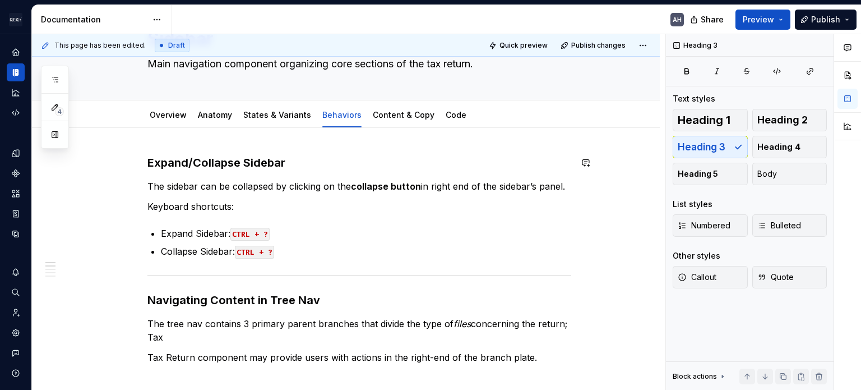
scroll to position [56, 0]
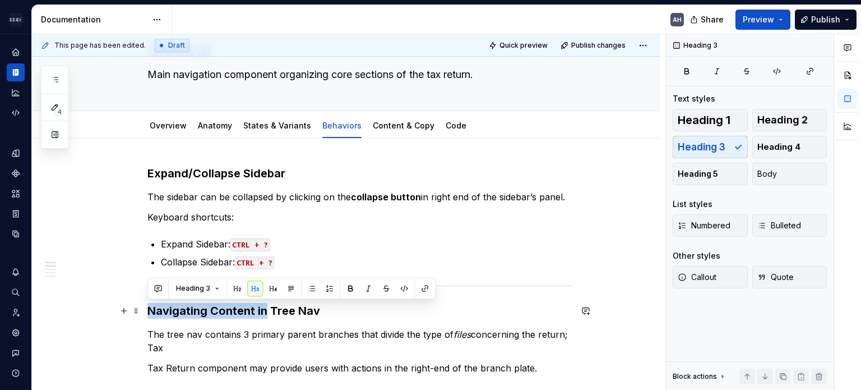
drag, startPoint x: 266, startPoint y: 309, endPoint x: 148, endPoint y: 307, distance: 118.4
click at [148, 307] on h3 "Navigating Content in Tree Nav" at bounding box center [359, 311] width 424 height 16
click at [305, 315] on h3 "Navigating Content in Tree Nav" at bounding box center [359, 311] width 424 height 16
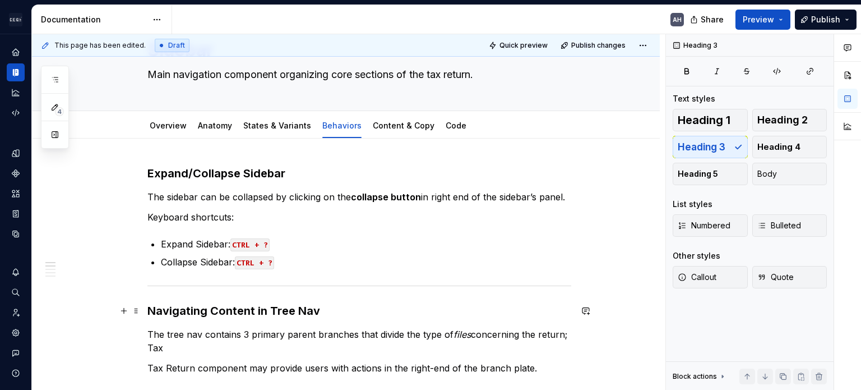
click at [265, 312] on h3 "Navigating Content in Tree Nav" at bounding box center [359, 311] width 424 height 16
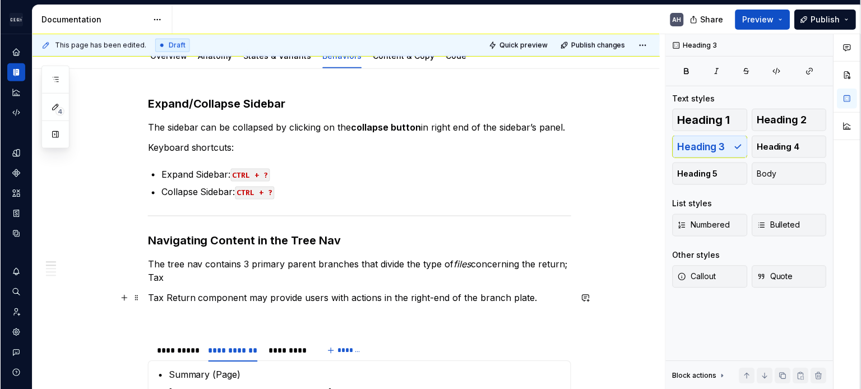
scroll to position [168, 0]
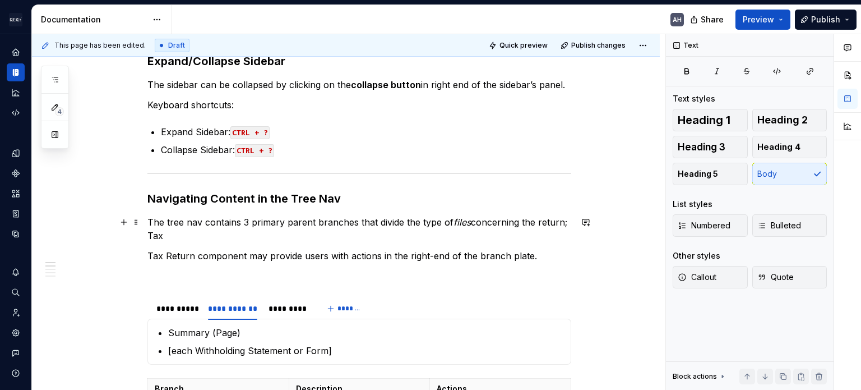
click at [175, 222] on p "The tree nav contains 3 primary parent branches that divide the type of files c…" at bounding box center [359, 228] width 424 height 27
click at [321, 226] on p "The tree nav contains 3 primary parent branches that divide the type of files c…" at bounding box center [359, 228] width 424 height 27
click at [238, 229] on p "The tree nav contains 3 primary parent branches that divide the type of files c…" at bounding box center [359, 228] width 424 height 27
click at [241, 219] on p "The tree nav contains 3 primary parent branches that divide the type of files c…" at bounding box center [359, 228] width 424 height 27
click at [195, 222] on p "The tree nav contains 3 primary parent branches that divide the type of files c…" at bounding box center [359, 228] width 424 height 27
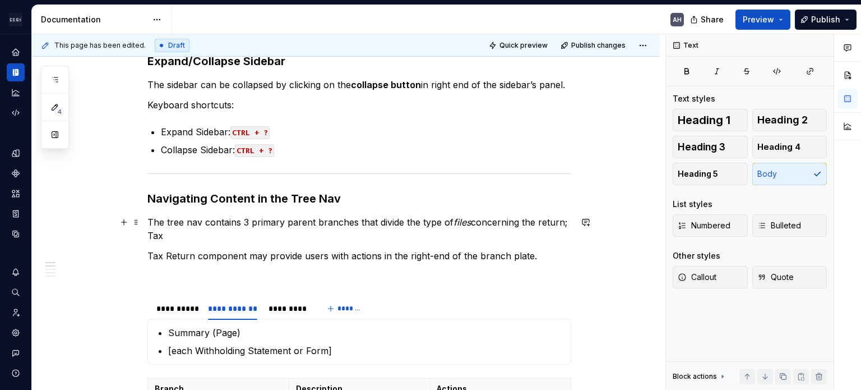
click at [229, 219] on p "The tree nav contains 3 primary parent branches that divide the type of files c…" at bounding box center [359, 228] width 424 height 27
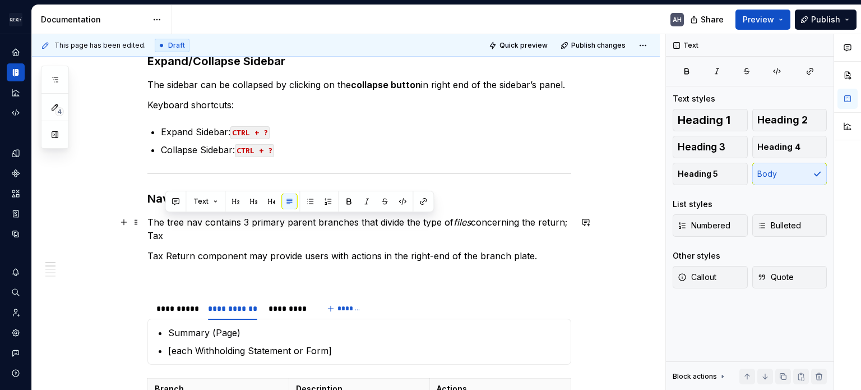
drag, startPoint x: 202, startPoint y: 220, endPoint x: 215, endPoint y: 236, distance: 20.3
click at [215, 236] on p "The tree nav contains 3 primary parent branches that divide the type of files c…" at bounding box center [359, 228] width 424 height 27
click at [320, 231] on p "The tree nav contains 3 primary parent branches that divide the type of files c…" at bounding box center [359, 228] width 424 height 27
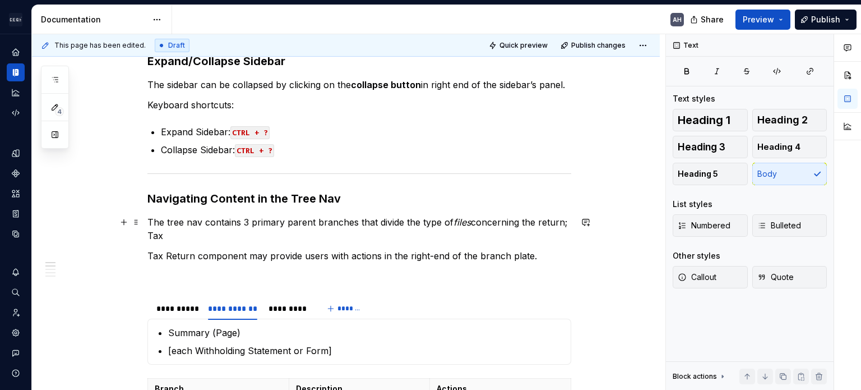
click at [201, 222] on p "The tree nav contains 3 primary parent branches that divide the type of files c…" at bounding box center [359, 228] width 424 height 27
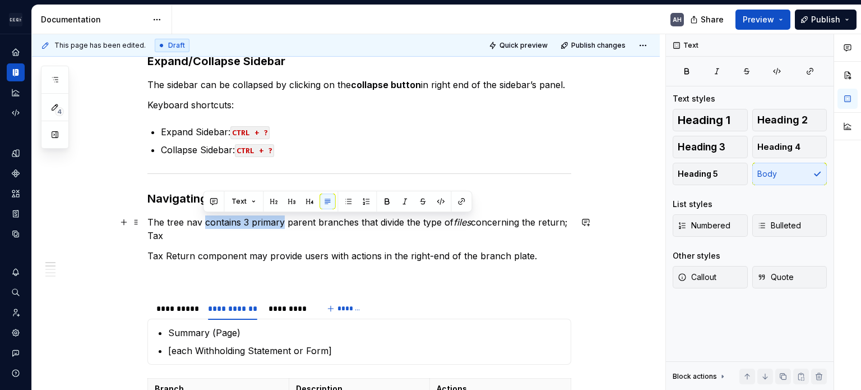
drag, startPoint x: 282, startPoint y: 223, endPoint x: 203, endPoint y: 223, distance: 79.1
click at [203, 223] on p "The tree nav contains 3 primary parent branches that divide the type of files c…" at bounding box center [359, 228] width 424 height 27
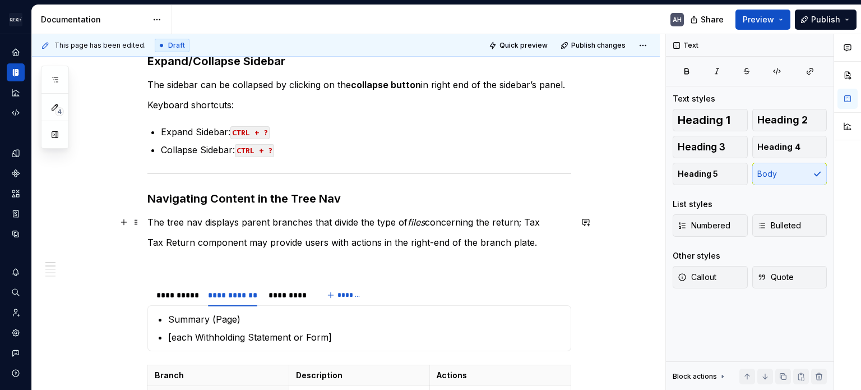
click at [348, 226] on p "The tree nav displays parent branches that divide the type of files concerning …" at bounding box center [359, 221] width 424 height 13
click at [334, 224] on p "The tree nav displays parent branches that divide the type of files concerning …" at bounding box center [359, 221] width 424 height 13
click at [336, 224] on p "The tree nav displays parent branches that divide the type of files concerning …" at bounding box center [359, 221] width 424 height 13
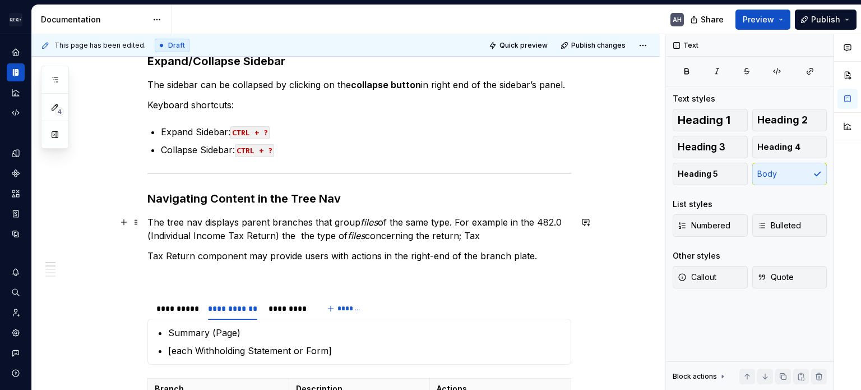
click at [464, 220] on p "The tree nav displays parent branches that group files of the same type. For ex…" at bounding box center [359, 228] width 424 height 27
click at [458, 221] on p "The tree nav displays parent branches that group files of the same type. For ex…" at bounding box center [359, 228] width 424 height 27
drag, startPoint x: 279, startPoint y: 237, endPoint x: 505, endPoint y: 236, distance: 226.6
click at [505, 236] on p "The tree nav displays parent branches that group files of the same type. For ex…" at bounding box center [359, 228] width 424 height 27
click at [506, 236] on p "The tree nav displays parent branches that group files of the same type. For ex…" at bounding box center [359, 228] width 424 height 27
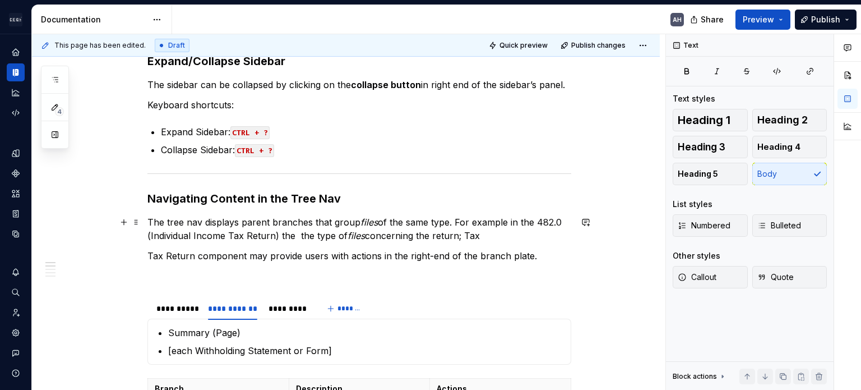
click at [458, 222] on p "The tree nav displays parent branches that group files of the same type. For ex…" at bounding box center [359, 228] width 424 height 27
click at [453, 220] on p "The tree nav displays parent branches that group files of the same type. For ex…" at bounding box center [359, 228] width 424 height 27
click at [179, 279] on p at bounding box center [359, 275] width 424 height 13
type textarea "*"
